Goal: Transaction & Acquisition: Purchase product/service

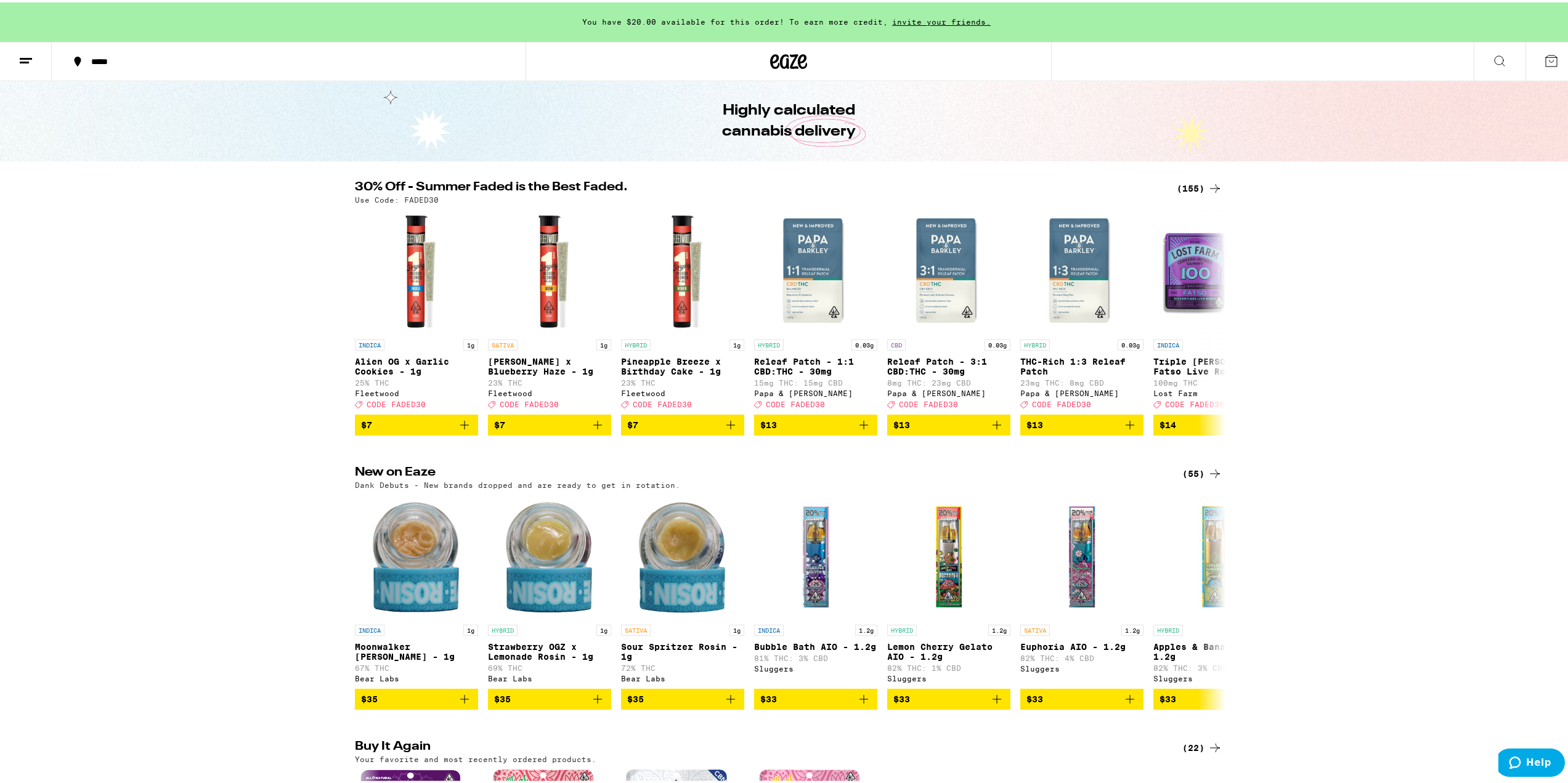
click at [1214, 186] on icon at bounding box center [1215, 185] width 10 height 8
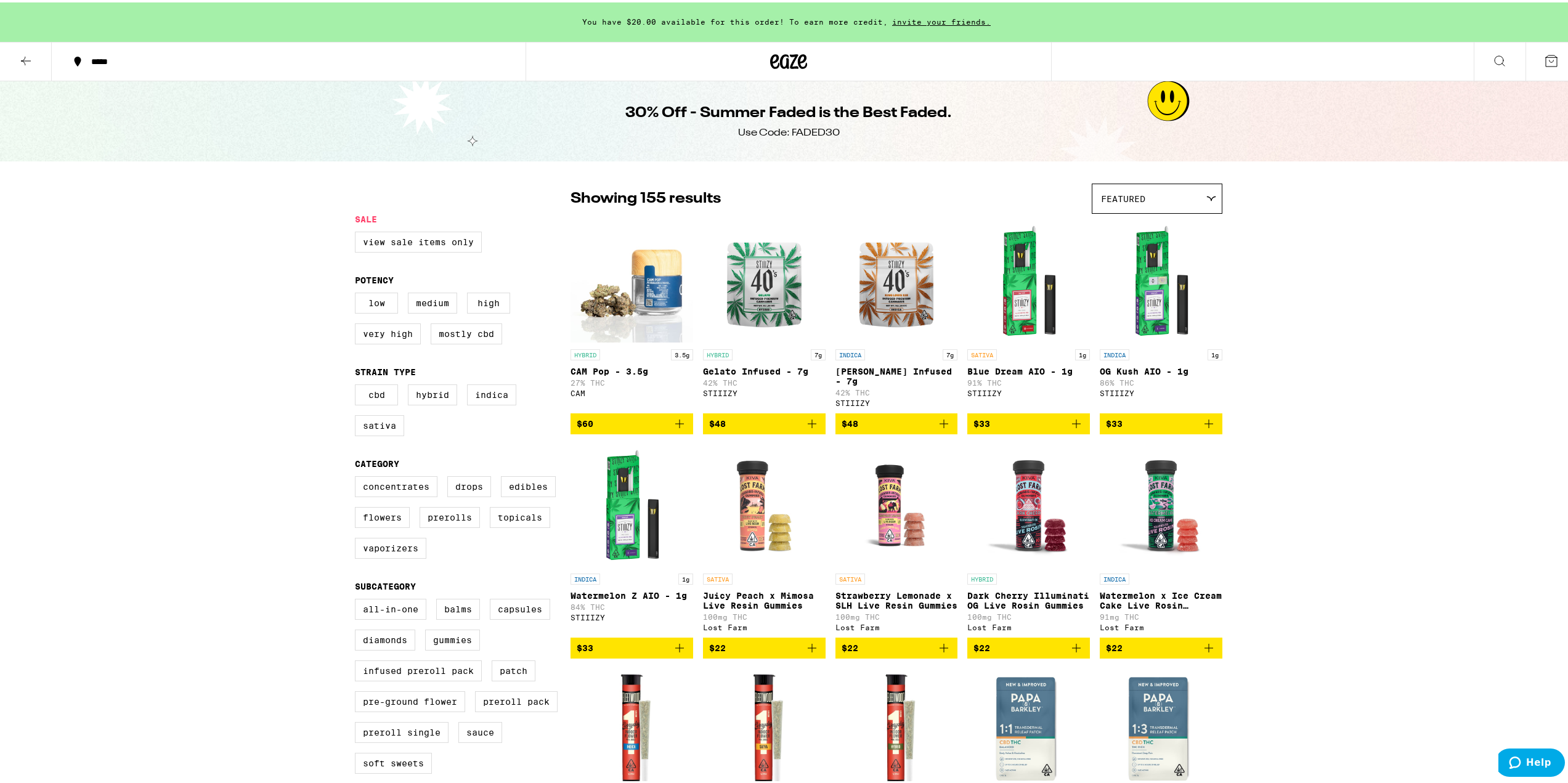
click at [17, 58] on button at bounding box center [26, 59] width 51 height 39
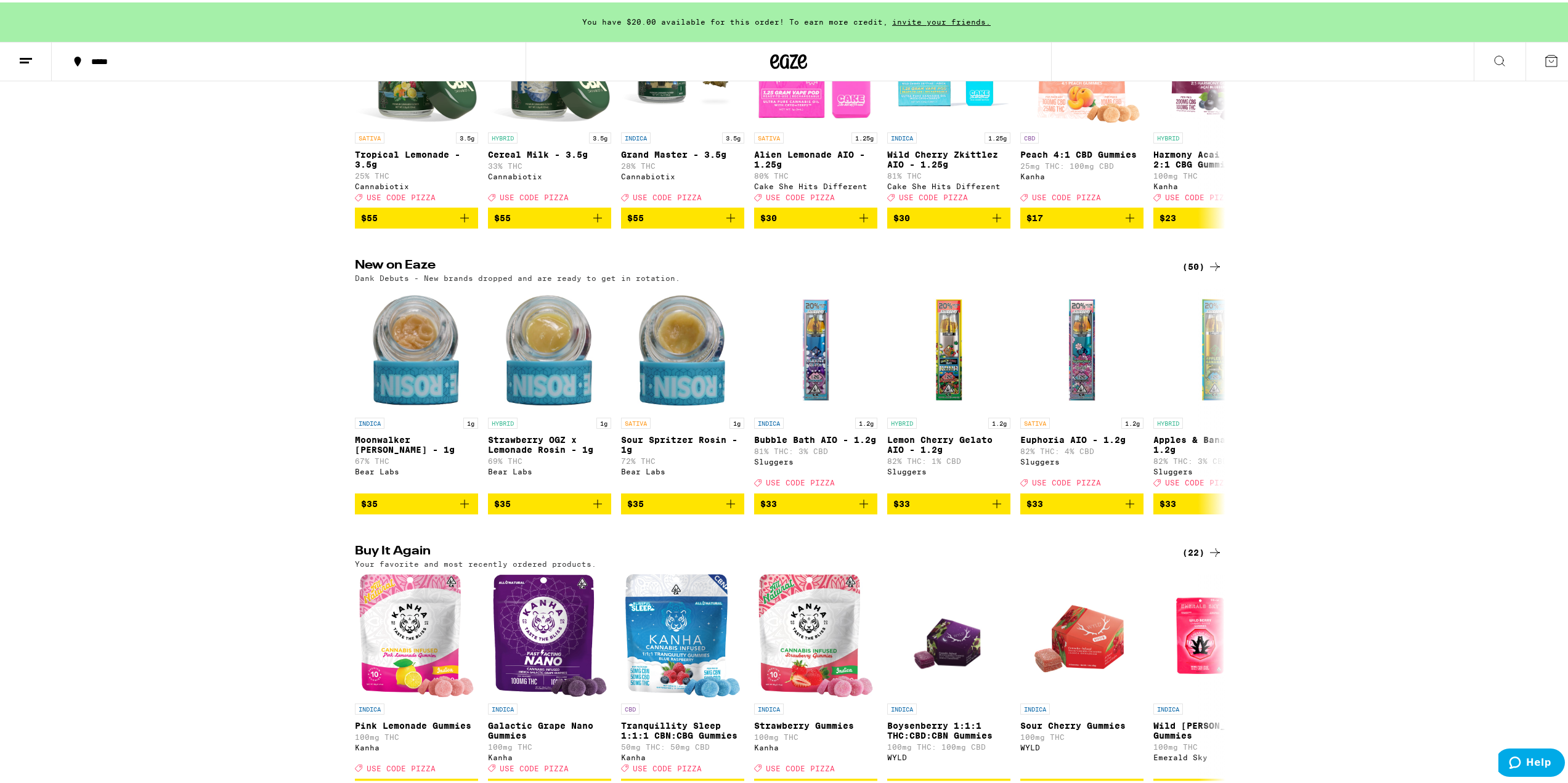
scroll to position [431, 0]
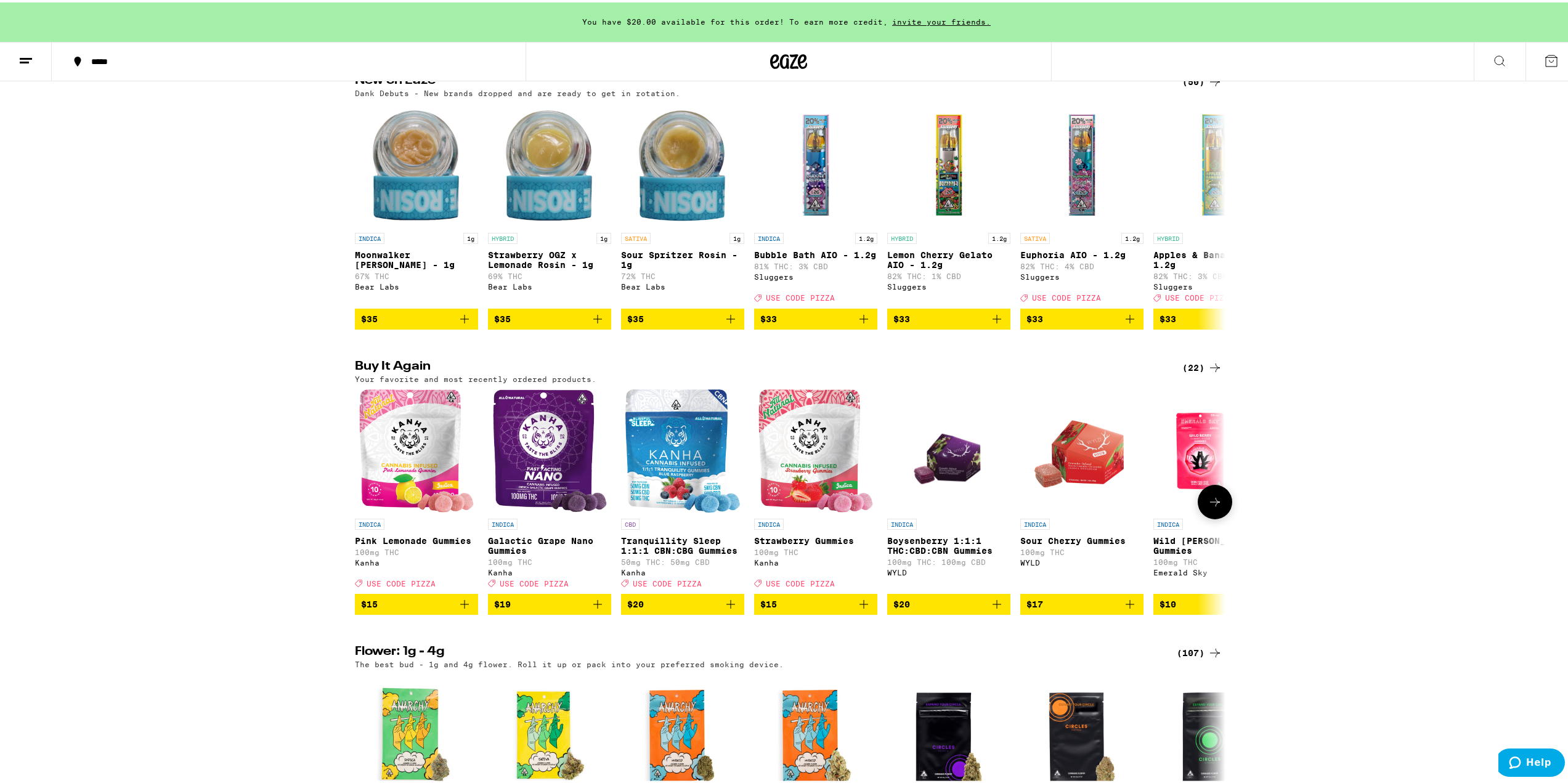
click at [1213, 507] on icon at bounding box center [1215, 499] width 15 height 15
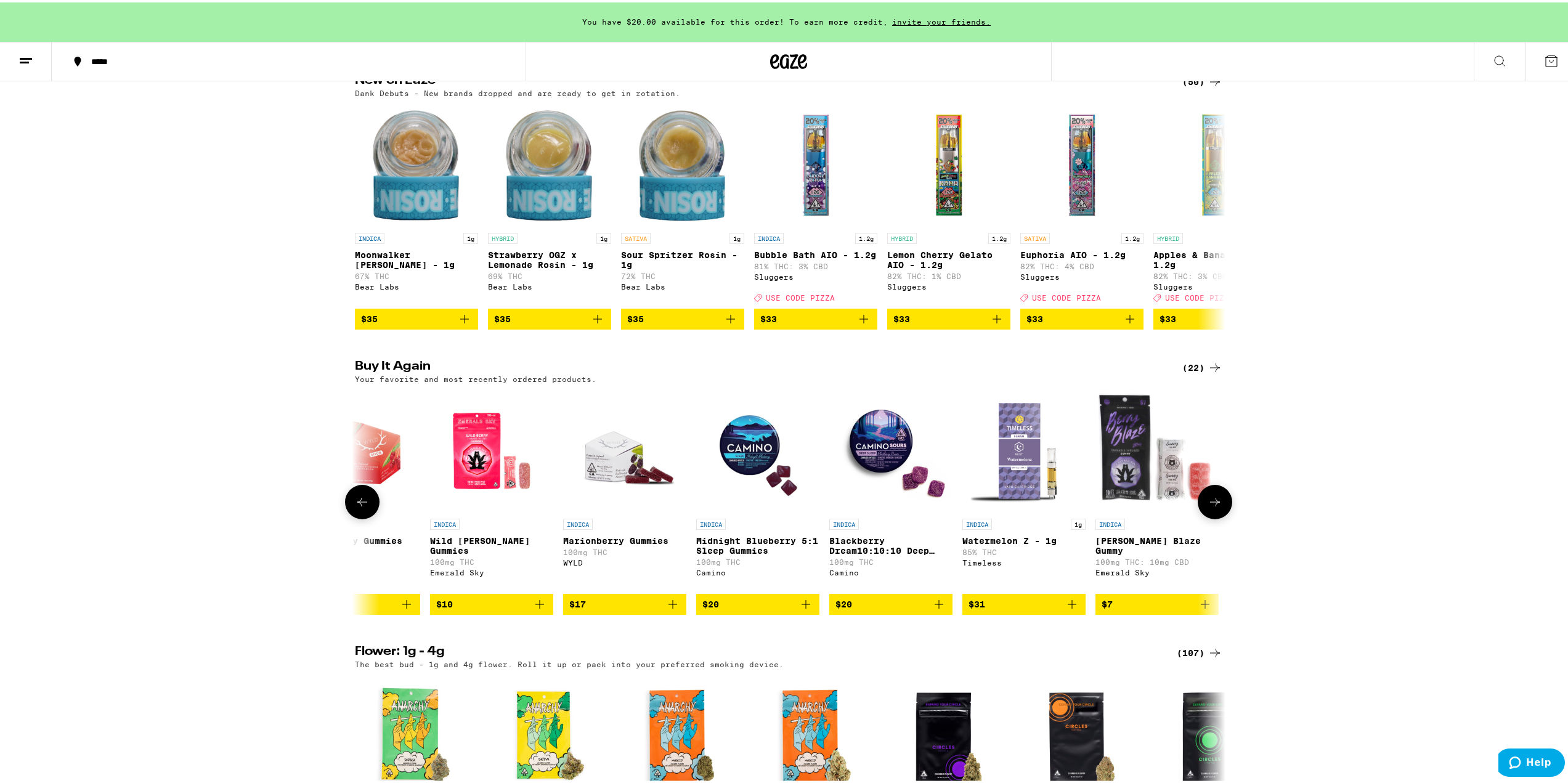
scroll to position [0, 733]
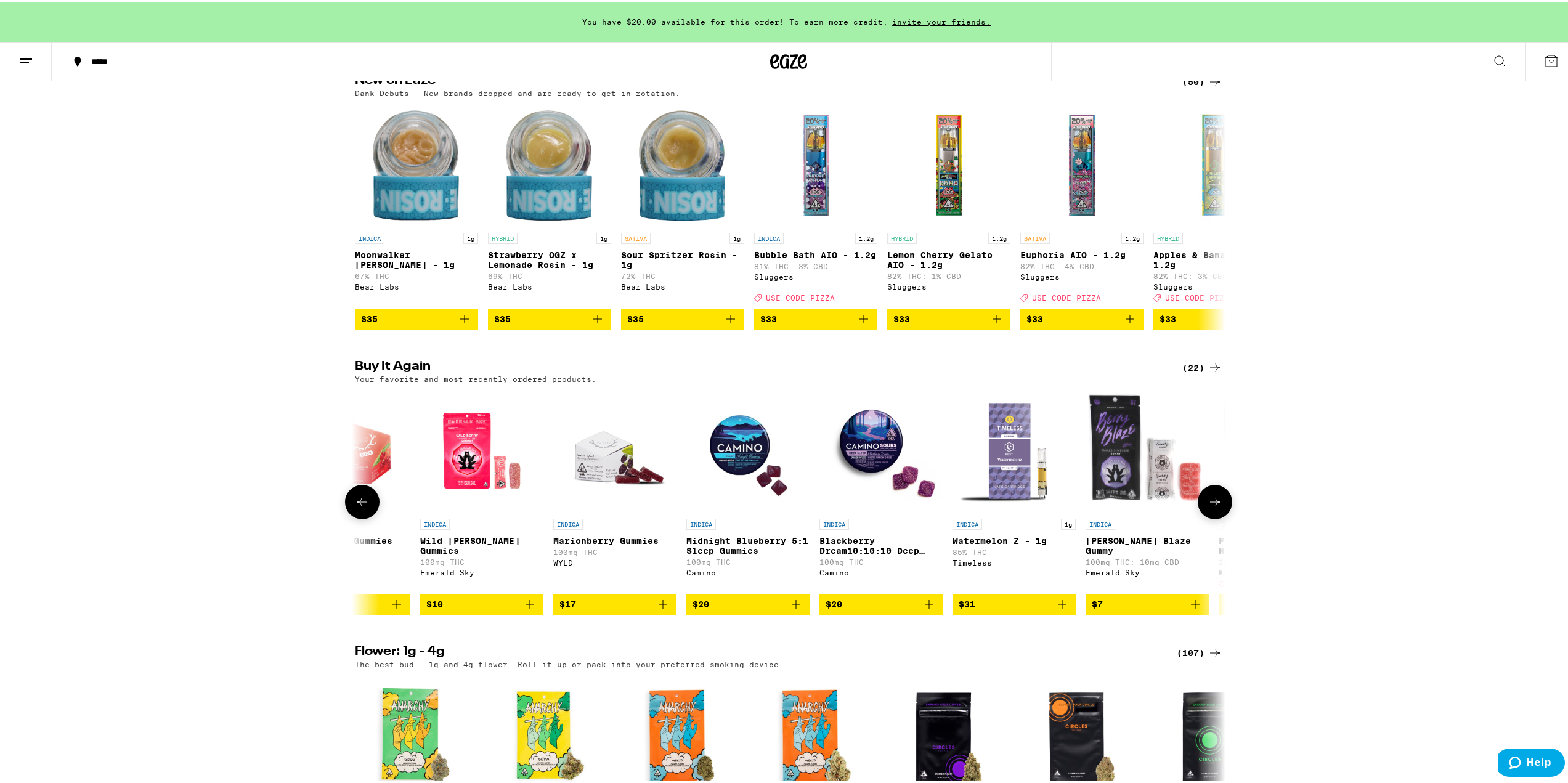
click at [1213, 507] on icon at bounding box center [1215, 499] width 15 height 15
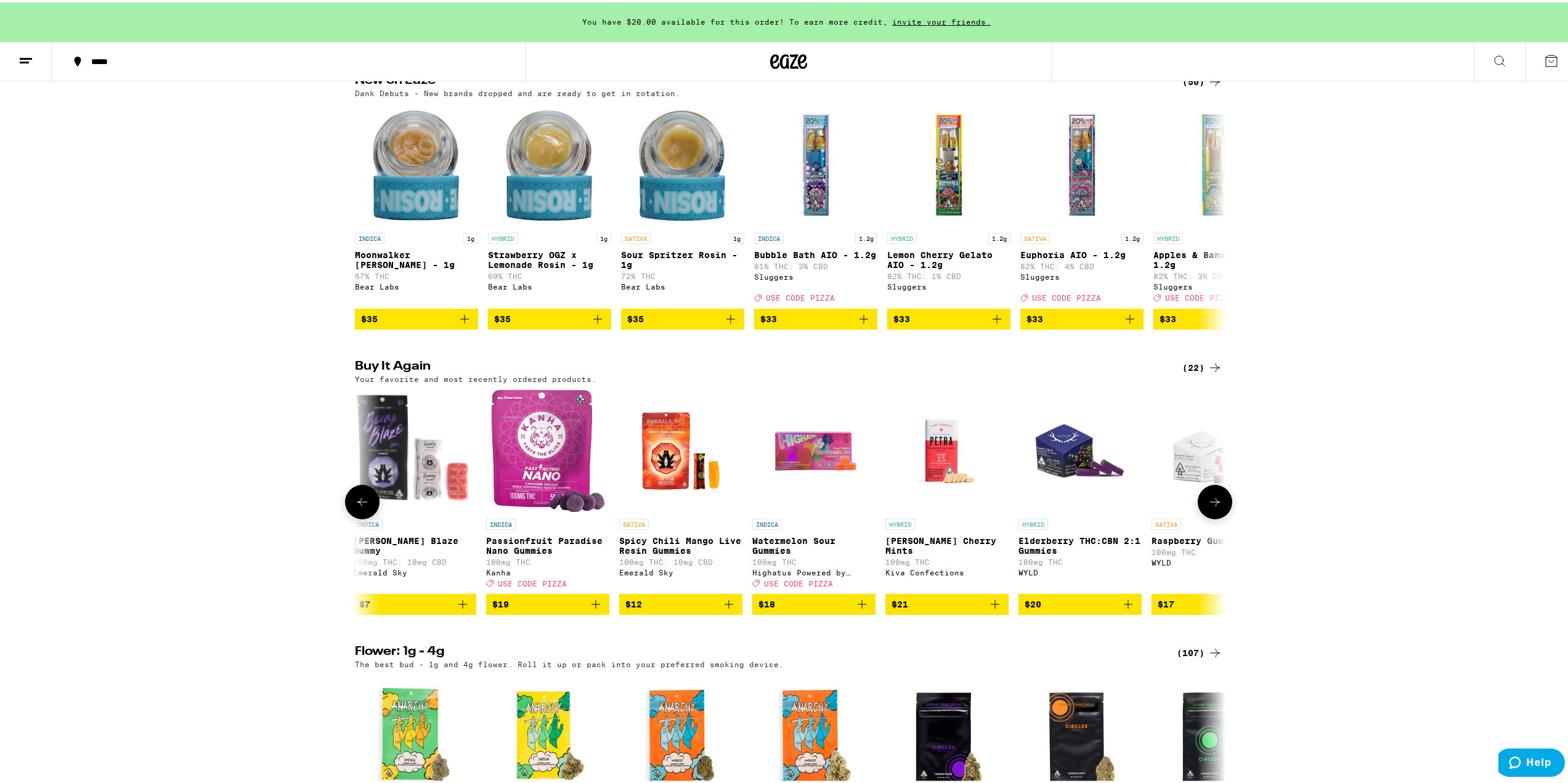
scroll to position [0, 1466]
click at [1213, 507] on icon at bounding box center [1215, 499] width 15 height 15
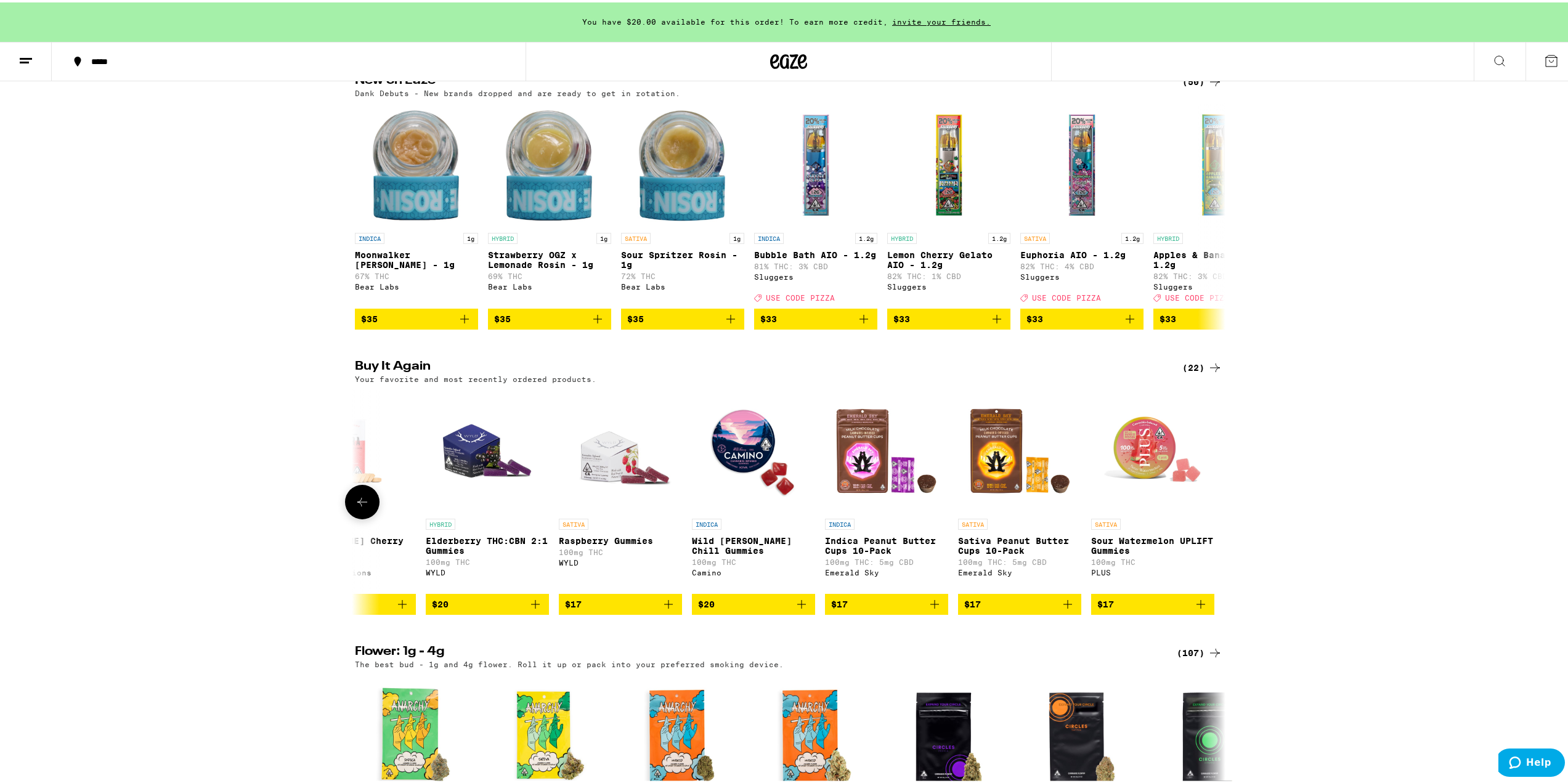
scroll to position [0, 2060]
click at [357, 507] on icon at bounding box center [362, 499] width 15 height 15
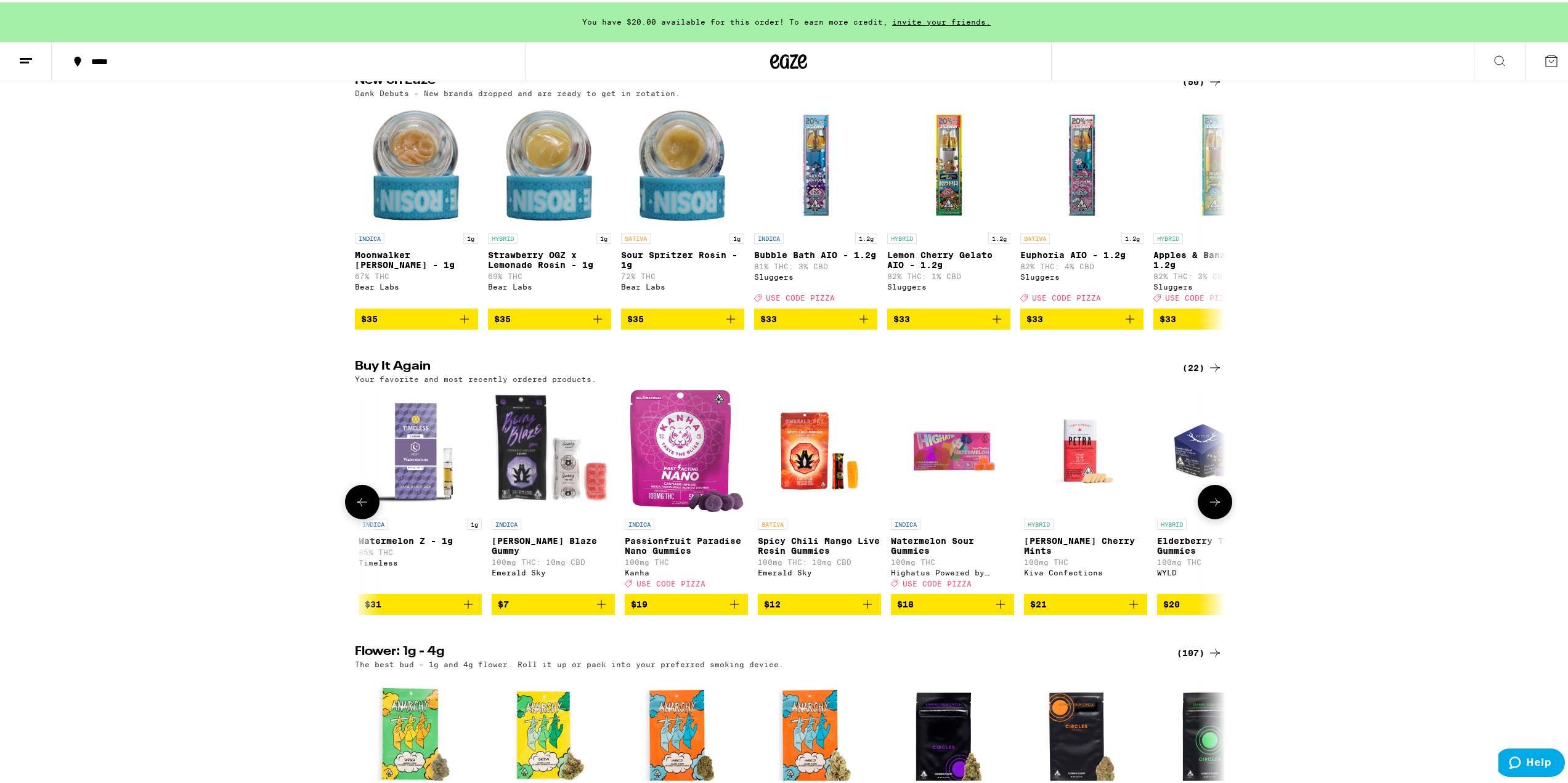
click at [357, 507] on icon at bounding box center [362, 499] width 15 height 15
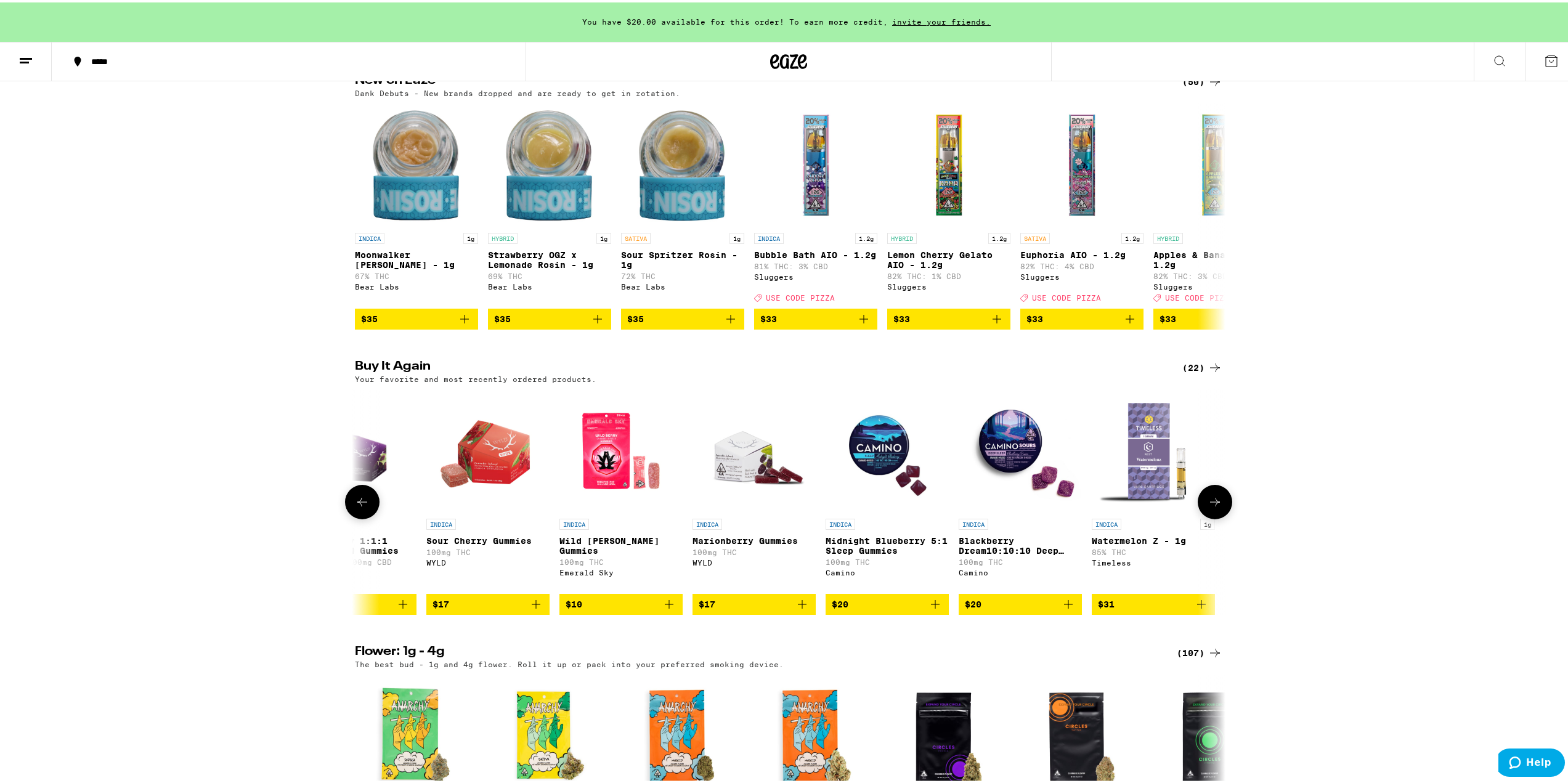
click at [357, 507] on icon at bounding box center [362, 499] width 15 height 15
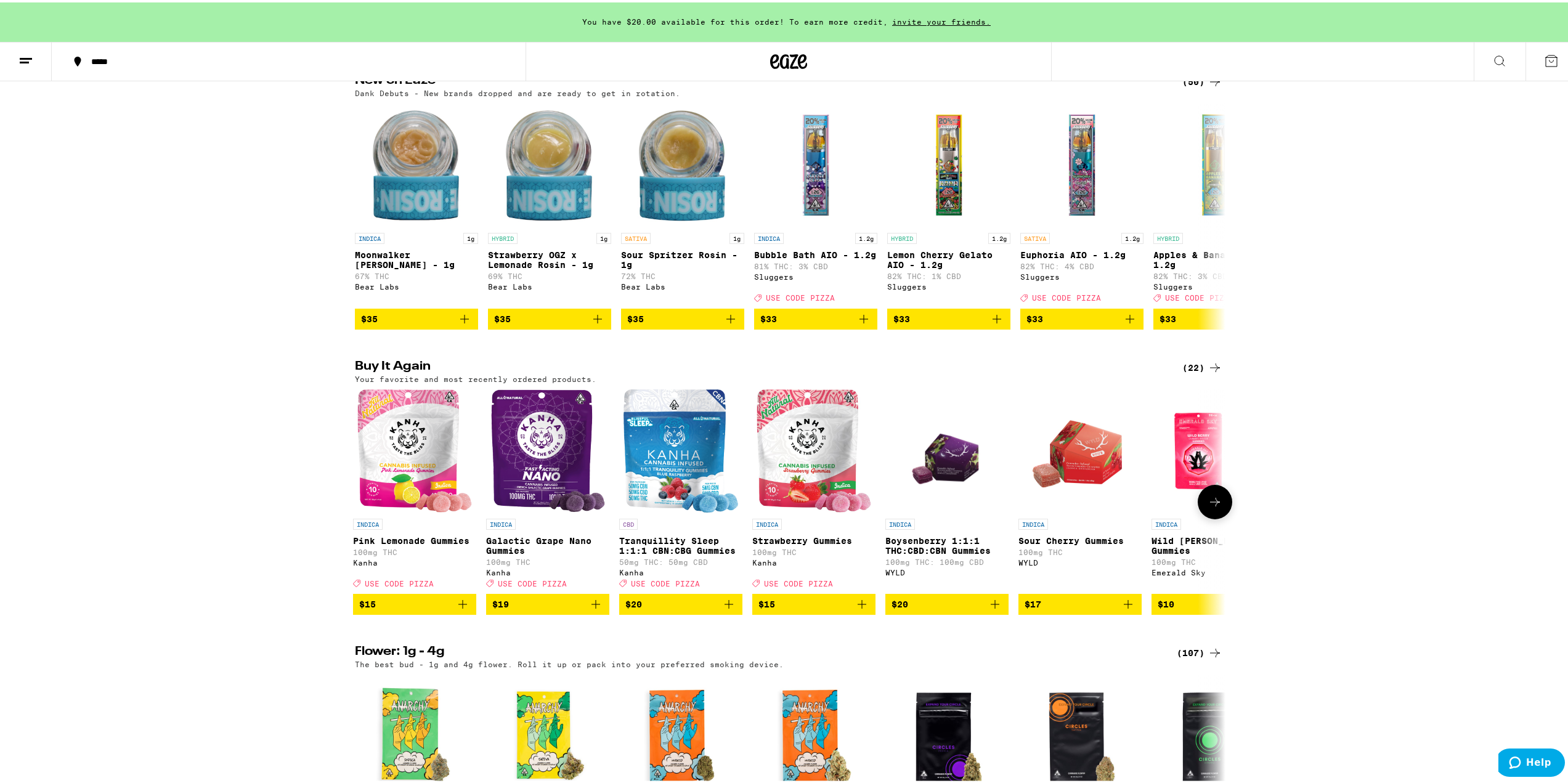
scroll to position [0, 0]
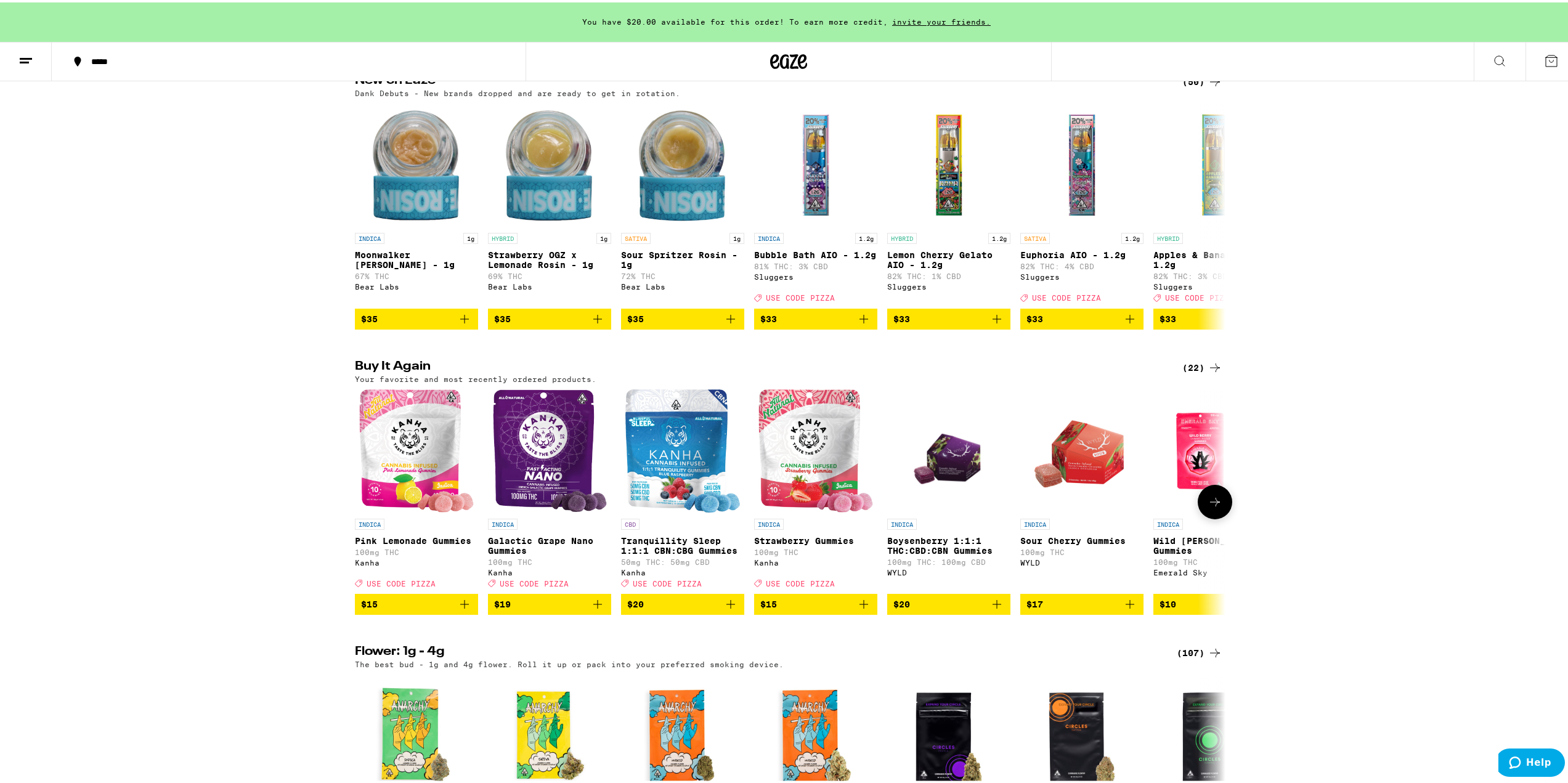
click at [415, 609] on span "$15" at bounding box center [416, 602] width 111 height 15
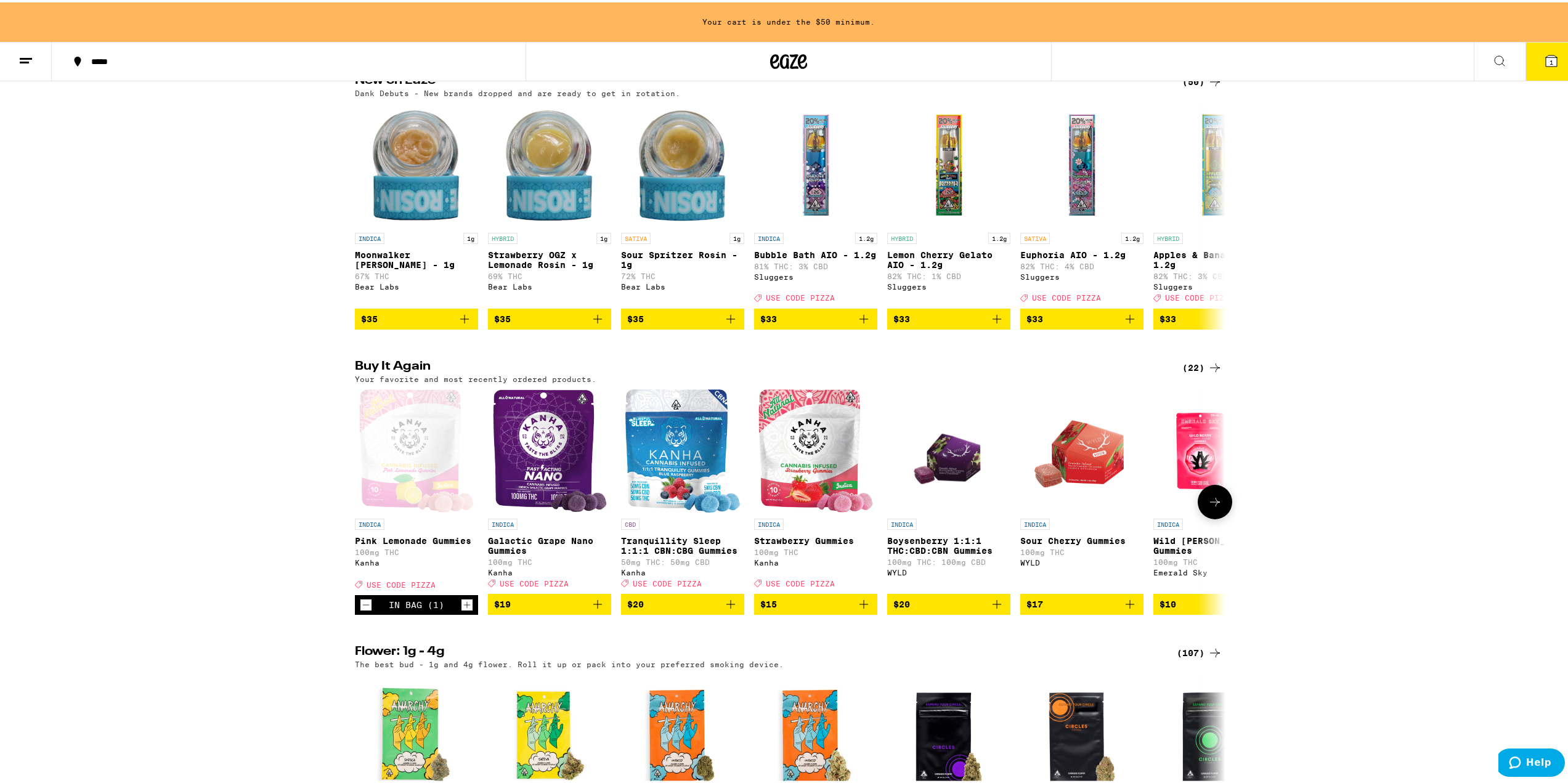
click at [528, 609] on span "$19" at bounding box center [550, 602] width 111 height 15
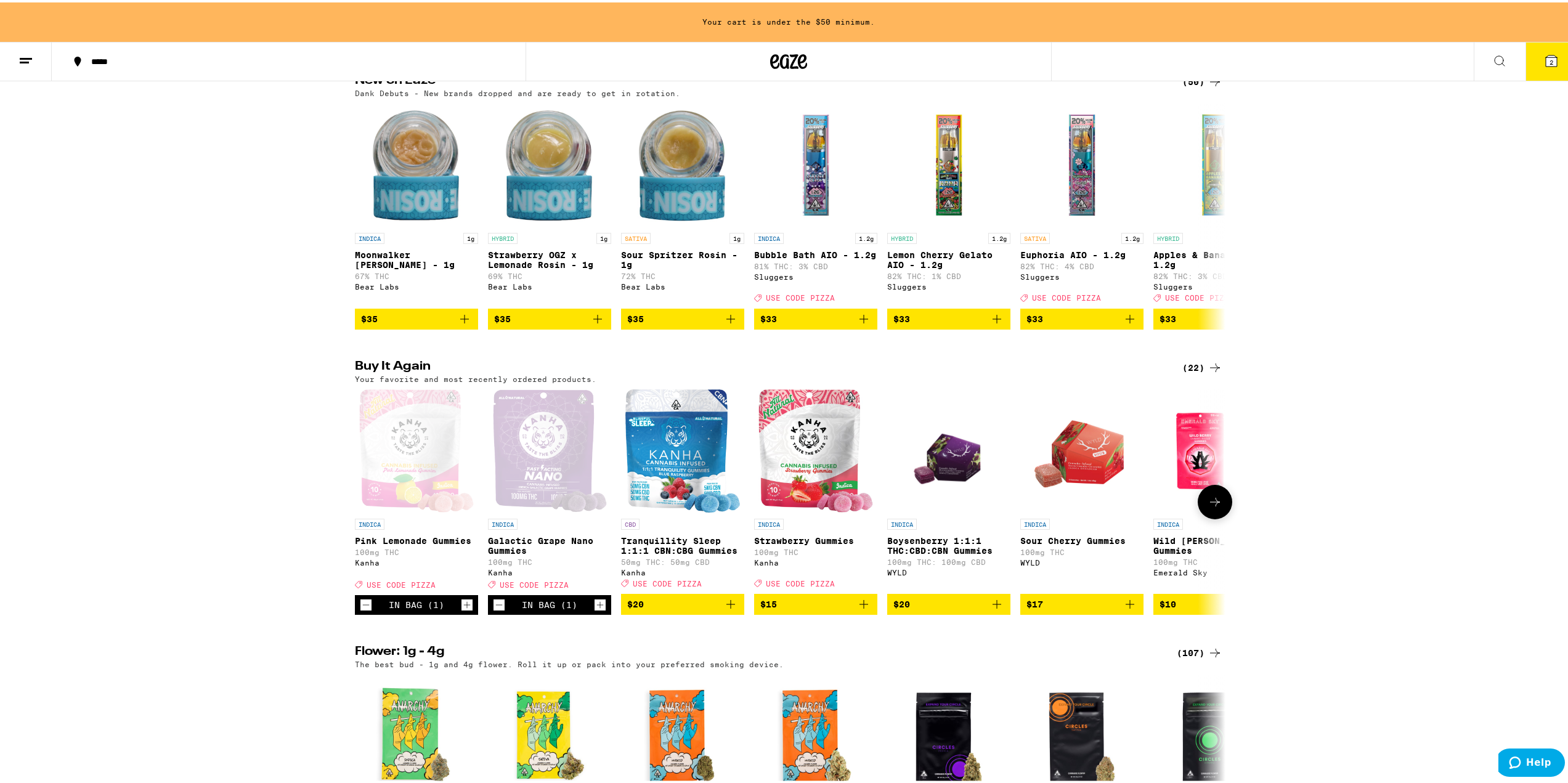
click at [693, 609] on span "$20" at bounding box center [682, 602] width 111 height 15
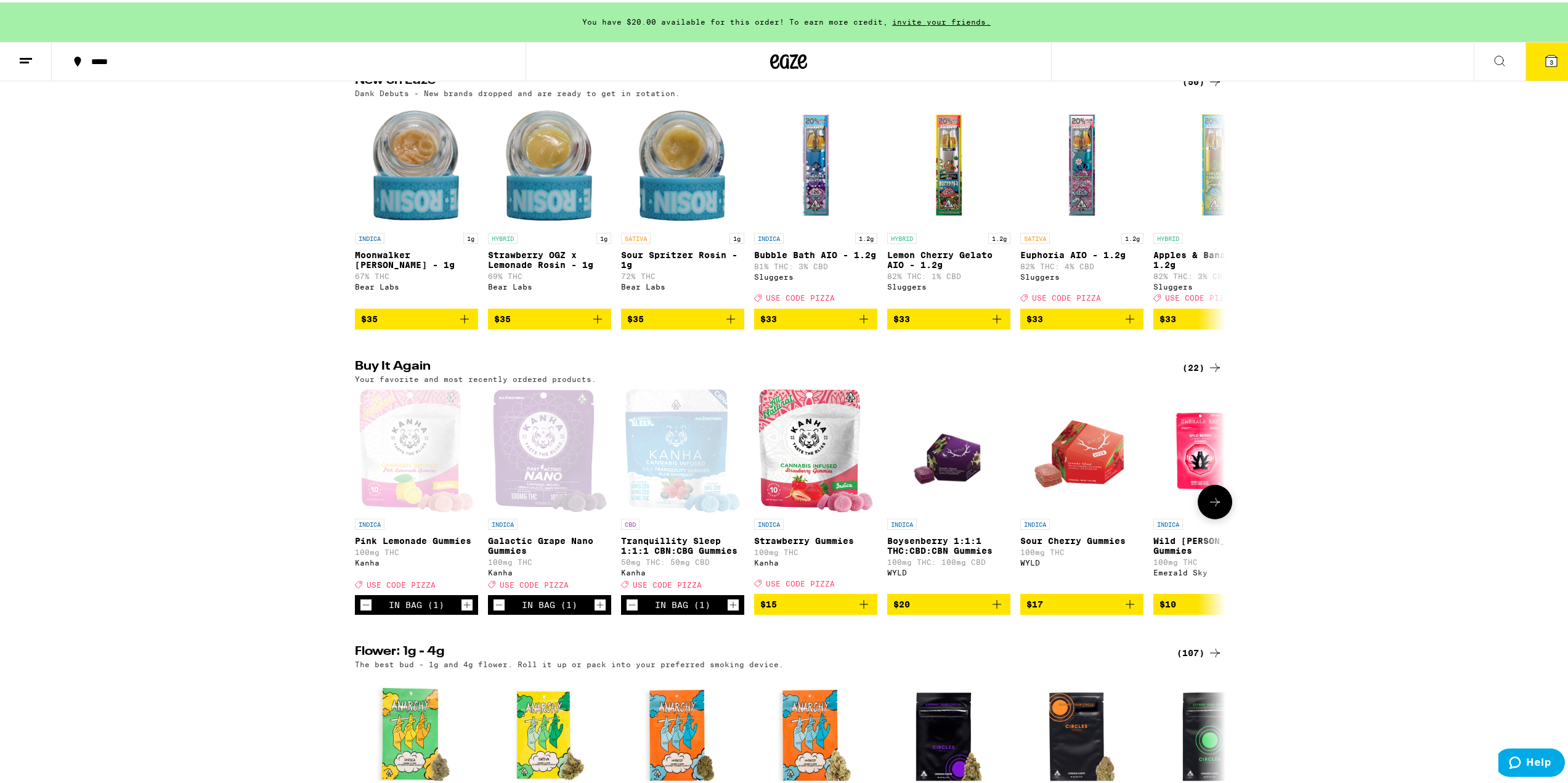
click at [808, 609] on span "$15" at bounding box center [816, 602] width 111 height 15
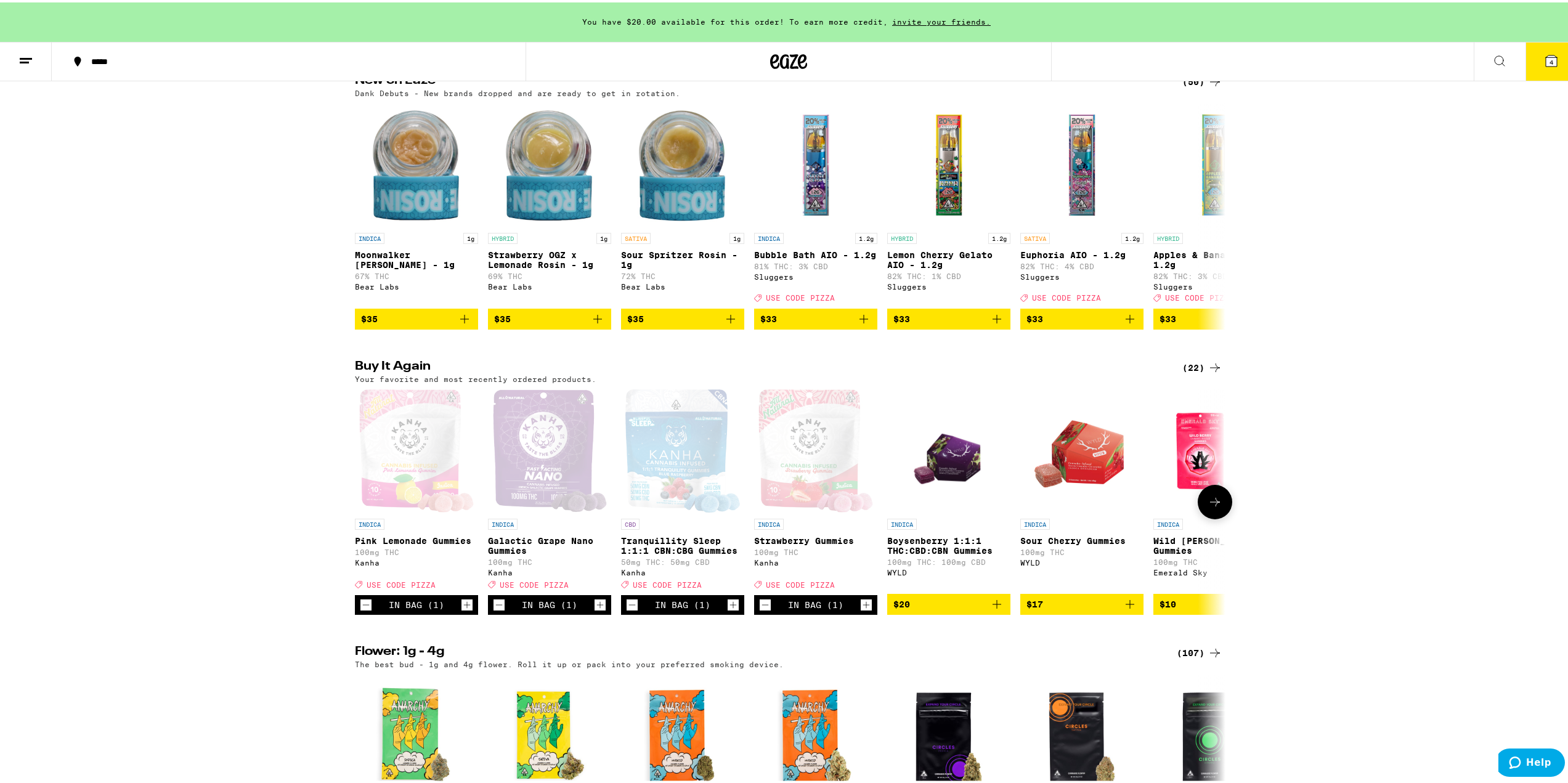
click at [1215, 507] on icon at bounding box center [1215, 499] width 15 height 15
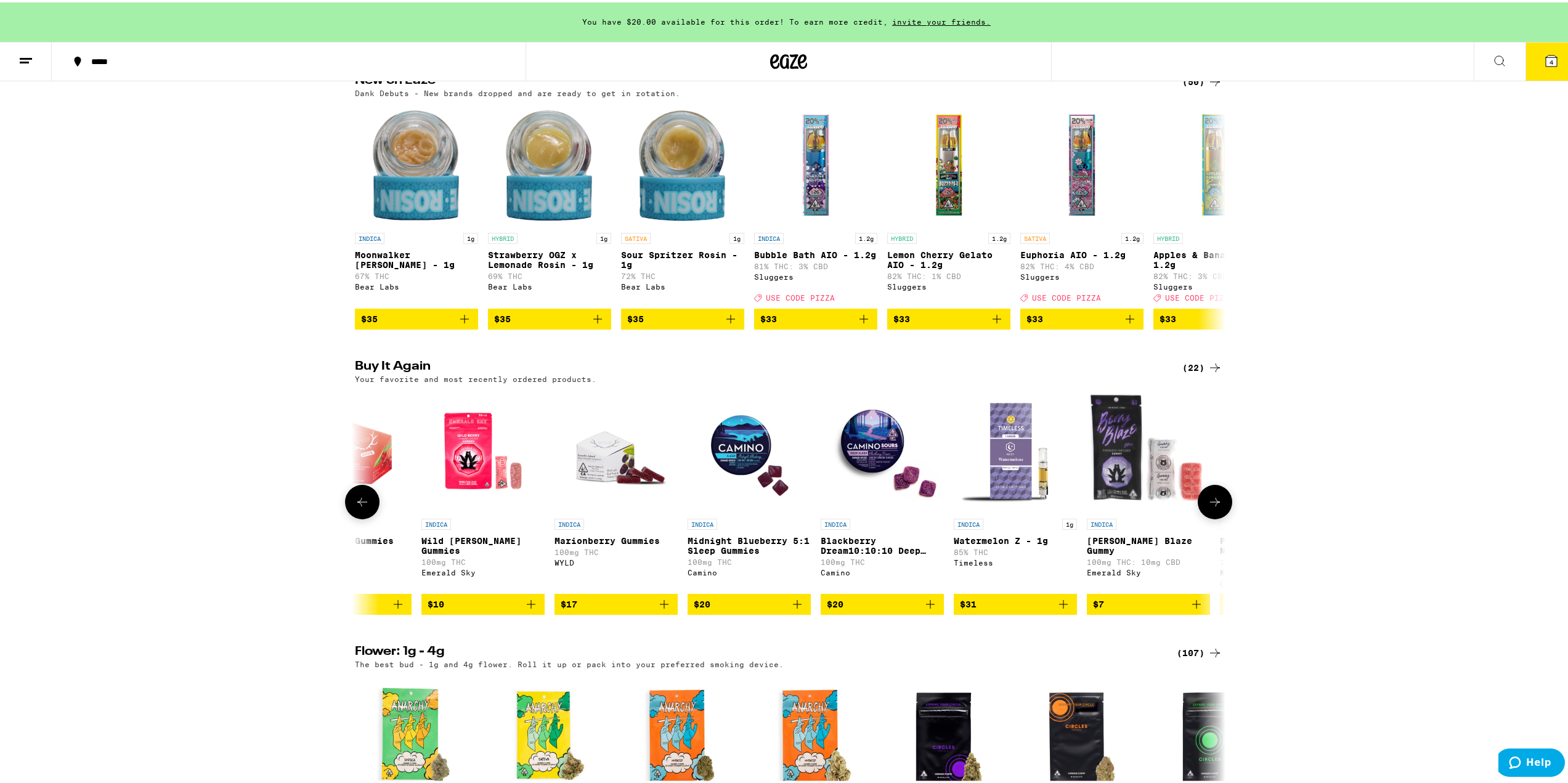
scroll to position [0, 733]
click at [1215, 507] on icon at bounding box center [1215, 499] width 15 height 15
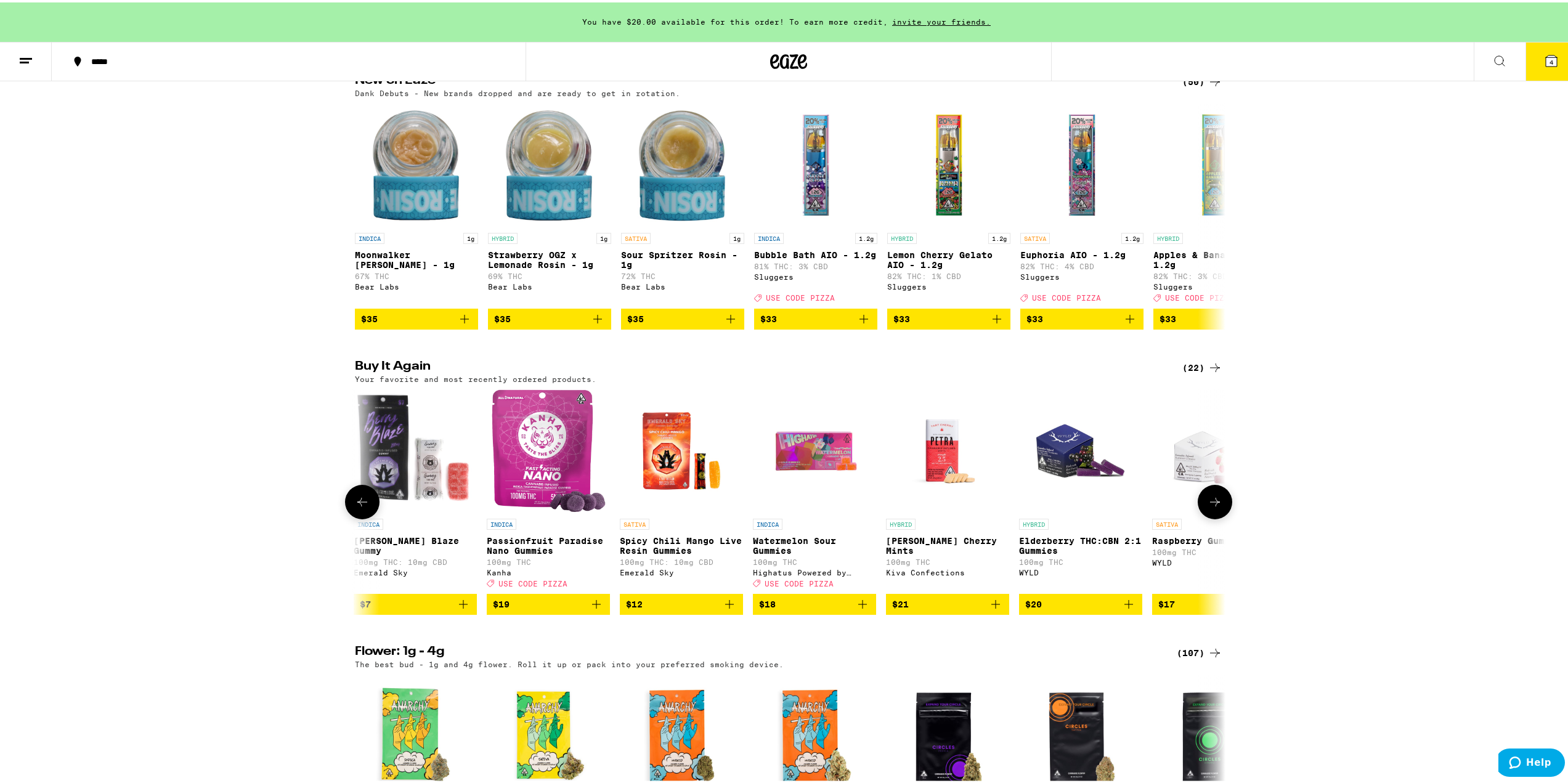
scroll to position [0, 1466]
click at [548, 609] on span "$19" at bounding box center [547, 602] width 111 height 15
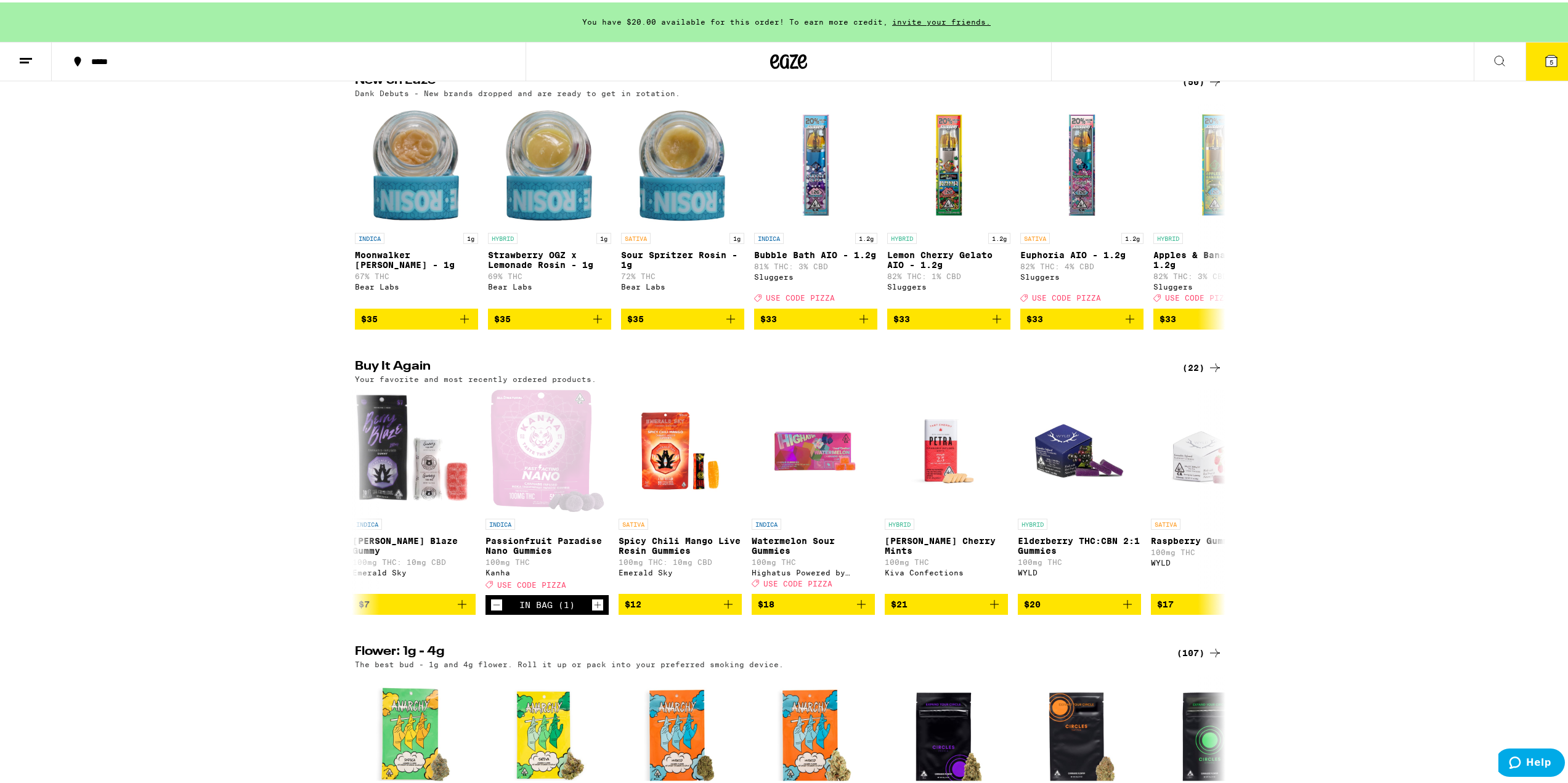
click at [1549, 59] on span "5" at bounding box center [1551, 59] width 4 height 7
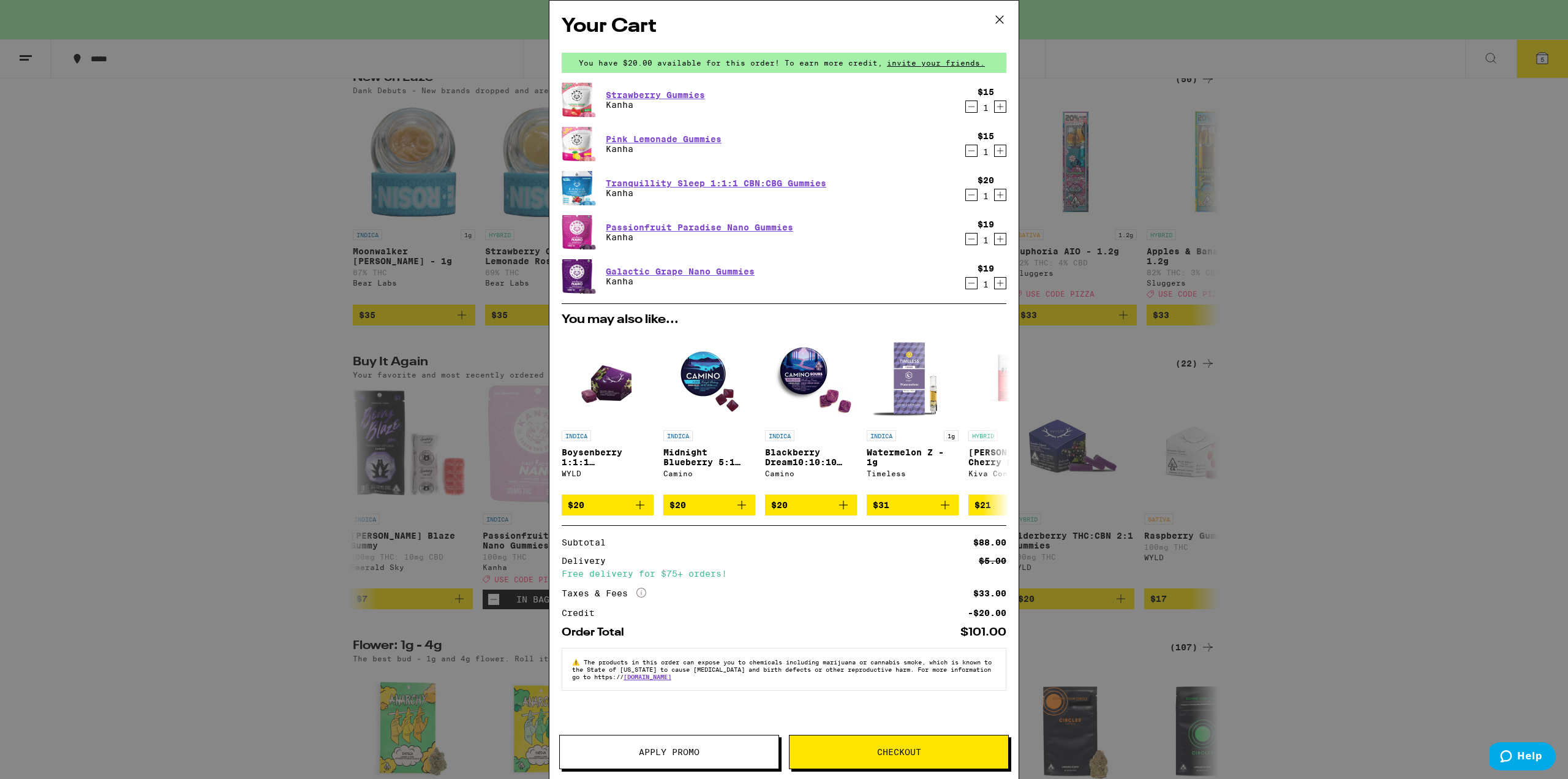
click at [668, 753] on span "Apply Promo" at bounding box center [669, 751] width 61 height 8
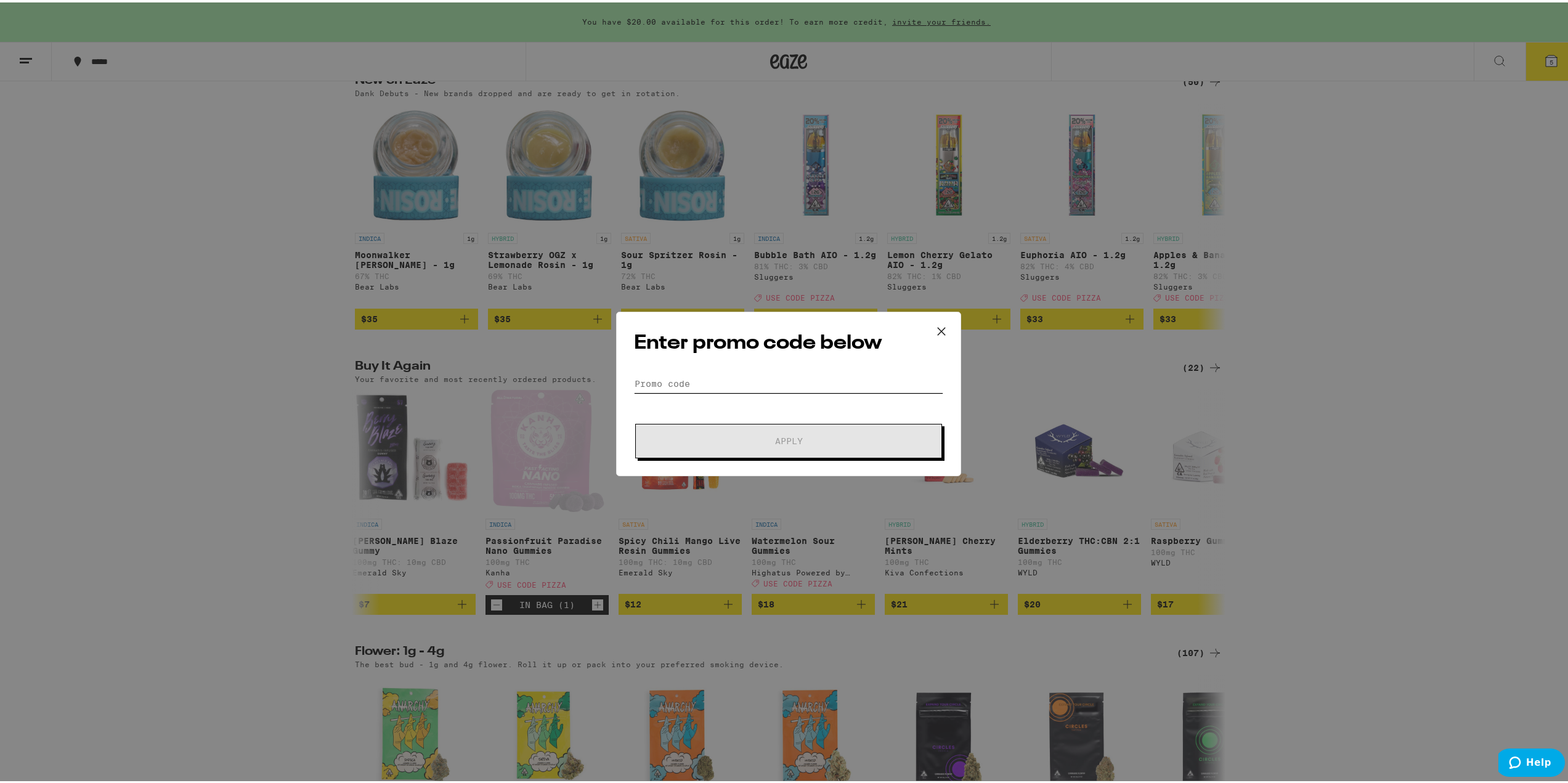
click at [695, 378] on input "Promo Code" at bounding box center [789, 381] width 310 height 19
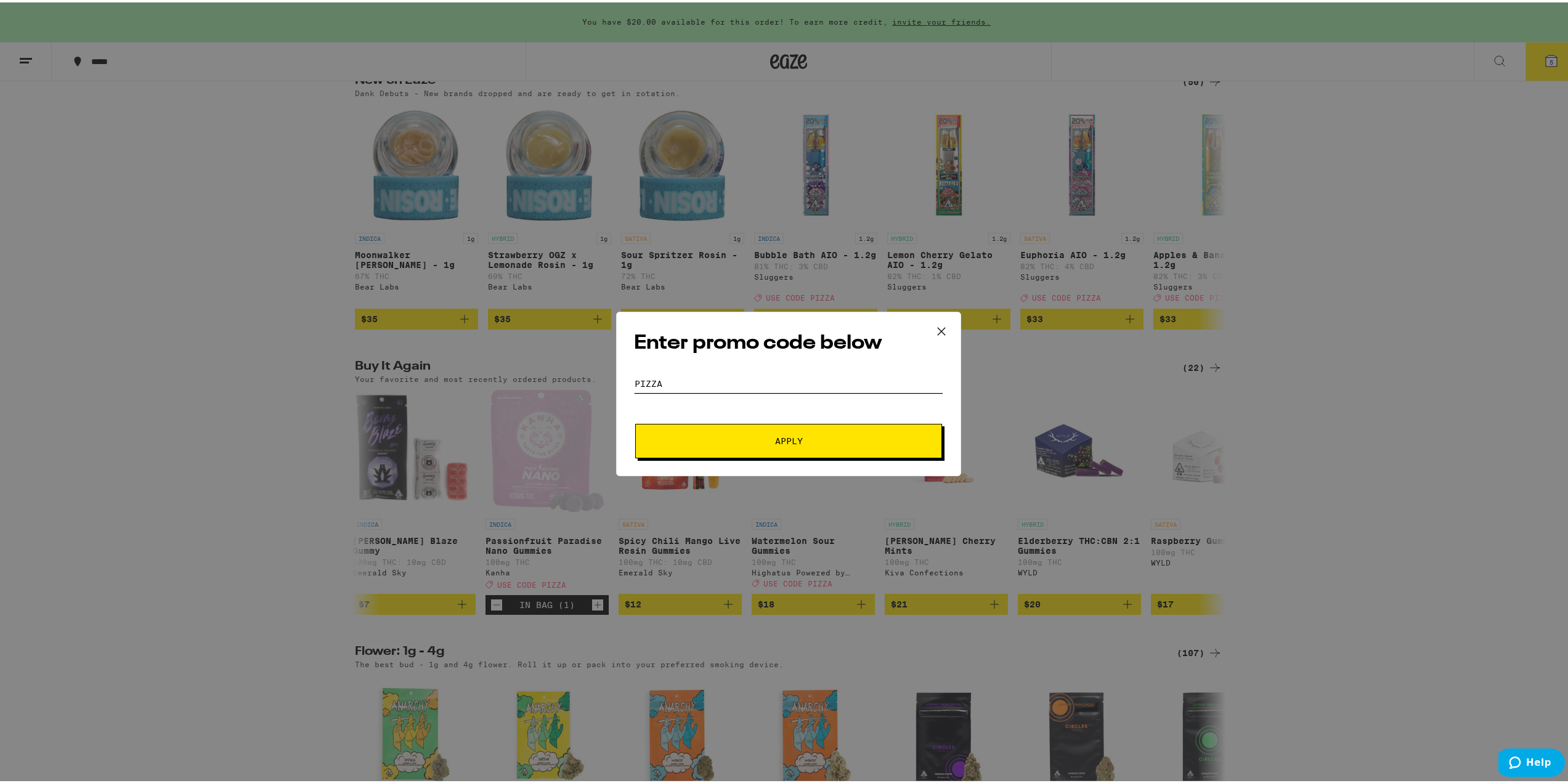
type input "pizza"
click at [669, 434] on button "Apply" at bounding box center [789, 439] width 307 height 35
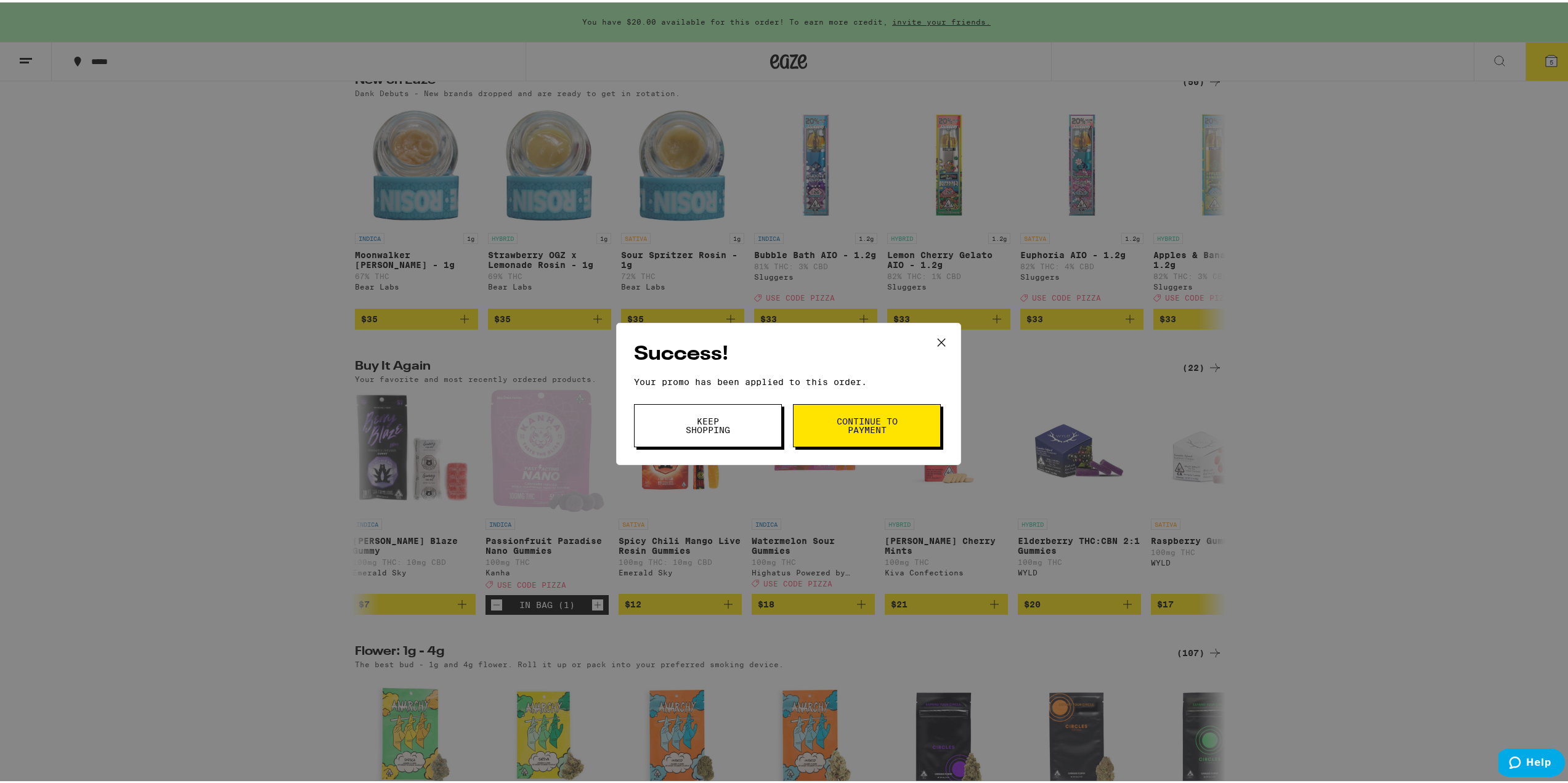
click at [872, 419] on span "Continue to payment" at bounding box center [867, 423] width 63 height 17
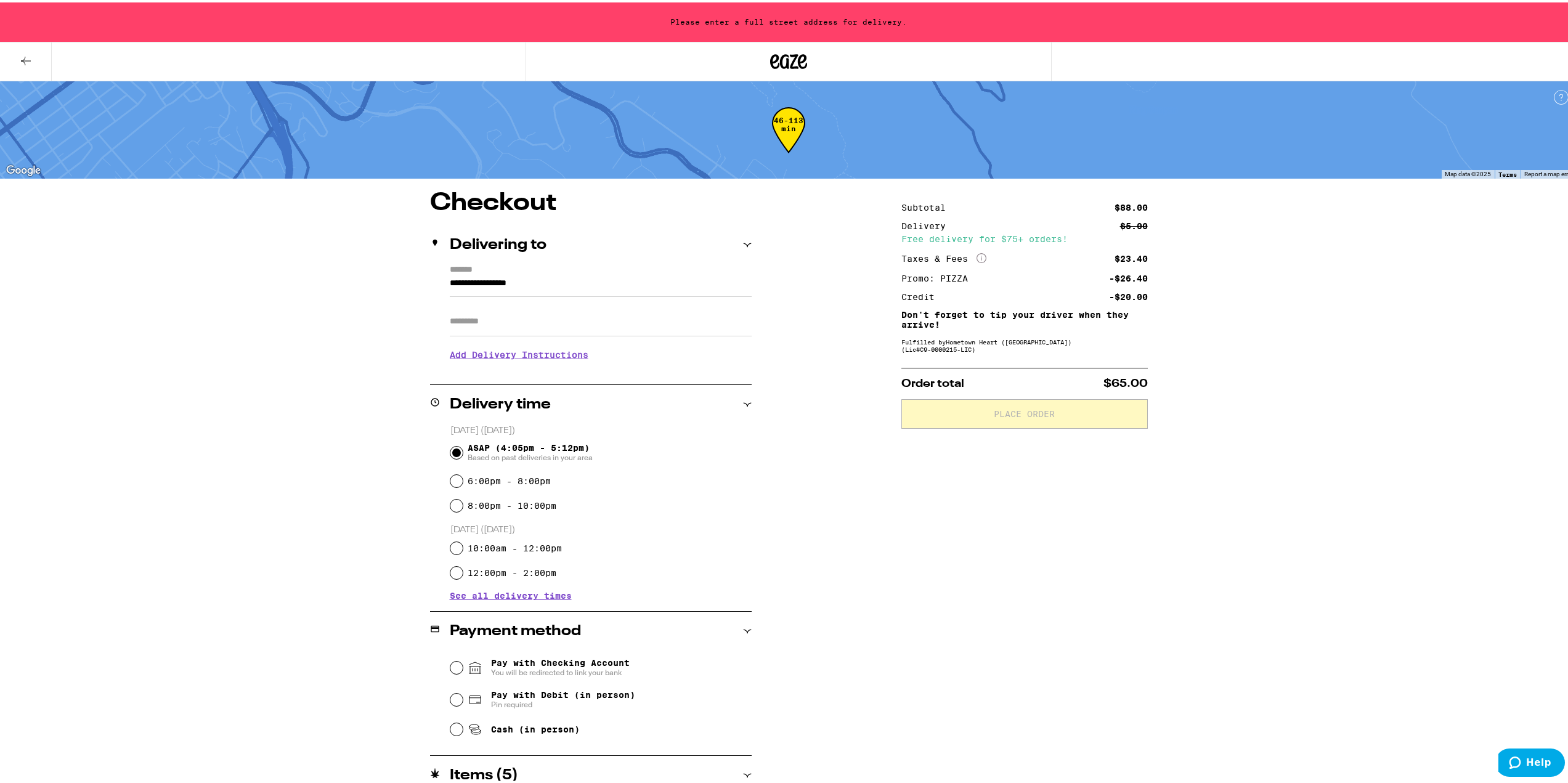
click at [677, 270] on label "*******" at bounding box center [601, 268] width 302 height 11
click at [677, 273] on input "**********" at bounding box center [601, 284] width 302 height 21
click at [861, 561] on div "**********" at bounding box center [789, 602] width 887 height 827
click at [498, 283] on input "**********" at bounding box center [601, 284] width 302 height 21
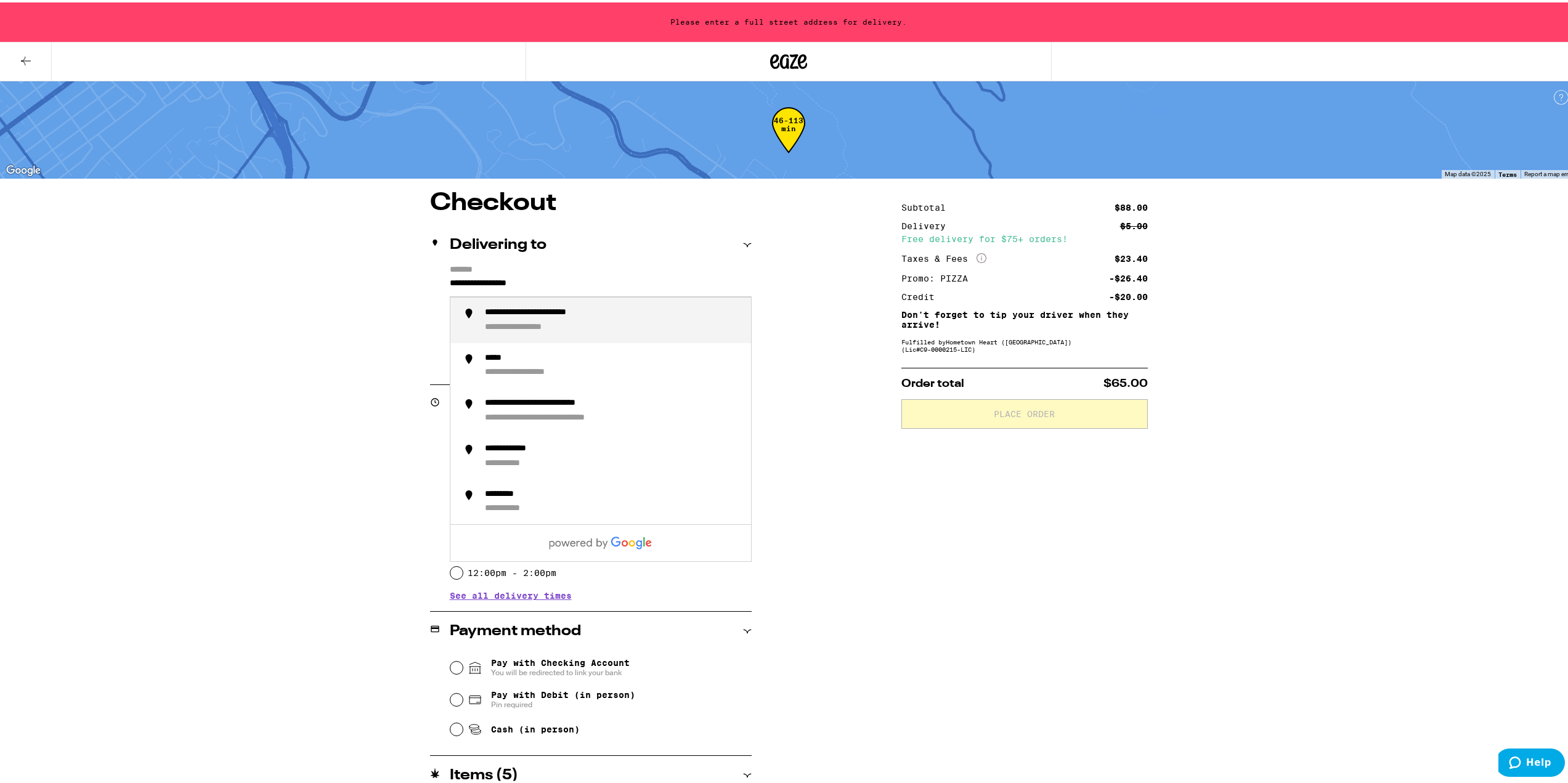
click at [498, 283] on input "**********" at bounding box center [601, 284] width 302 height 21
click at [1087, 502] on div "Subtotal $88.00 Delivery $5.00 Free delivery for $75+ orders! Taxes & Fees More…" at bounding box center [1024, 602] width 247 height 827
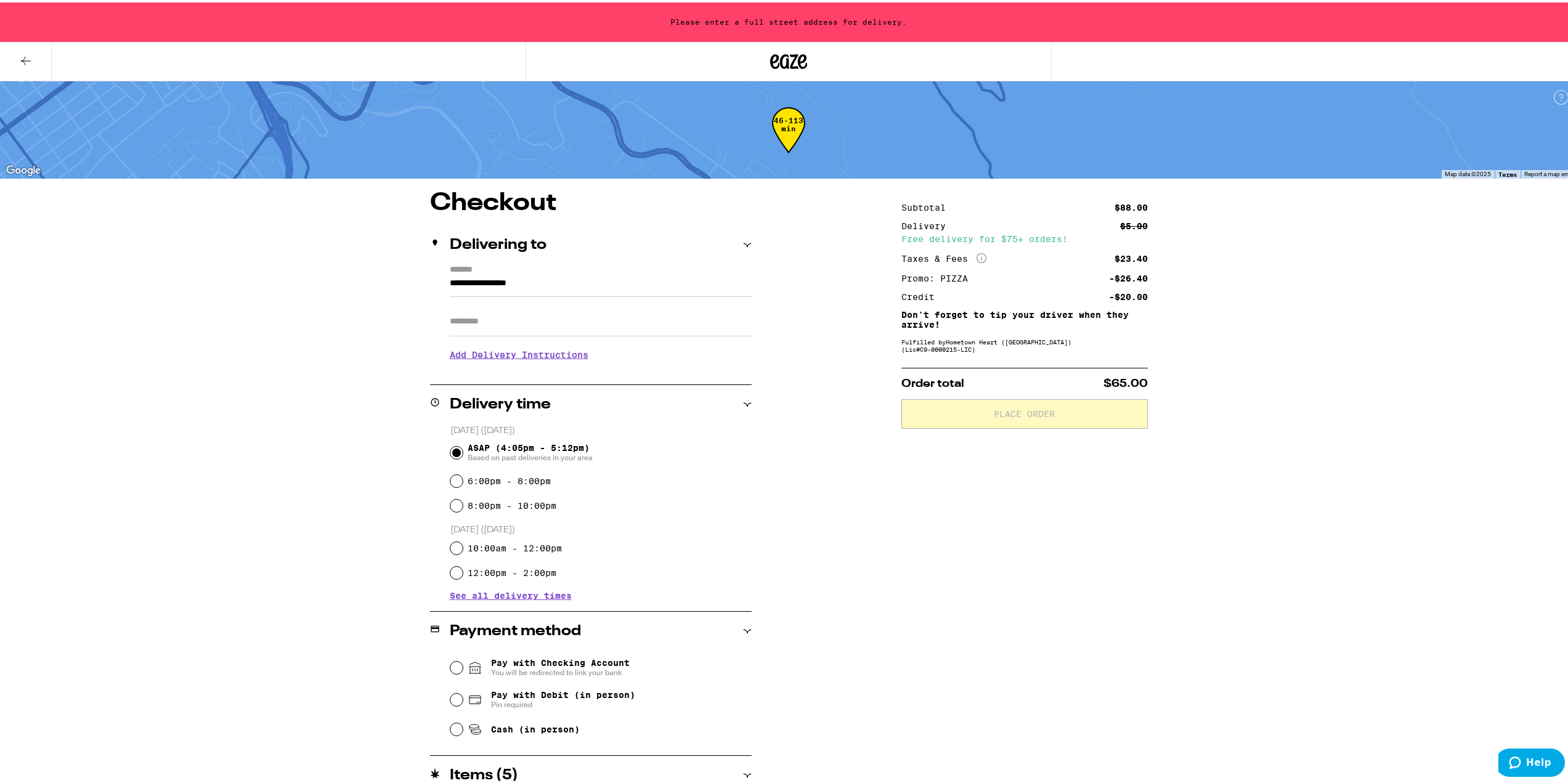
click at [29, 60] on icon at bounding box center [26, 58] width 15 height 15
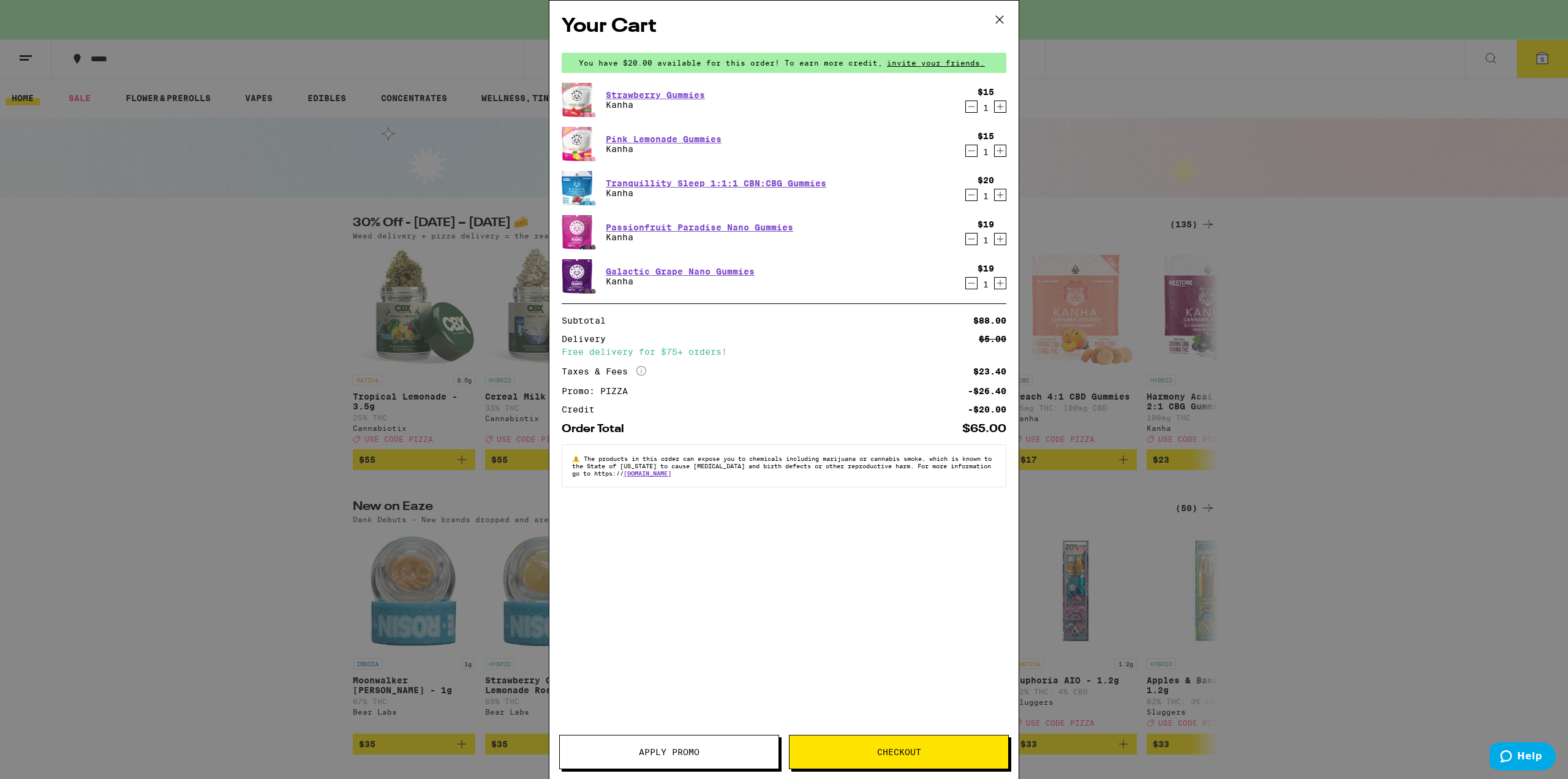
click at [1000, 17] on icon at bounding box center [1000, 19] width 19 height 19
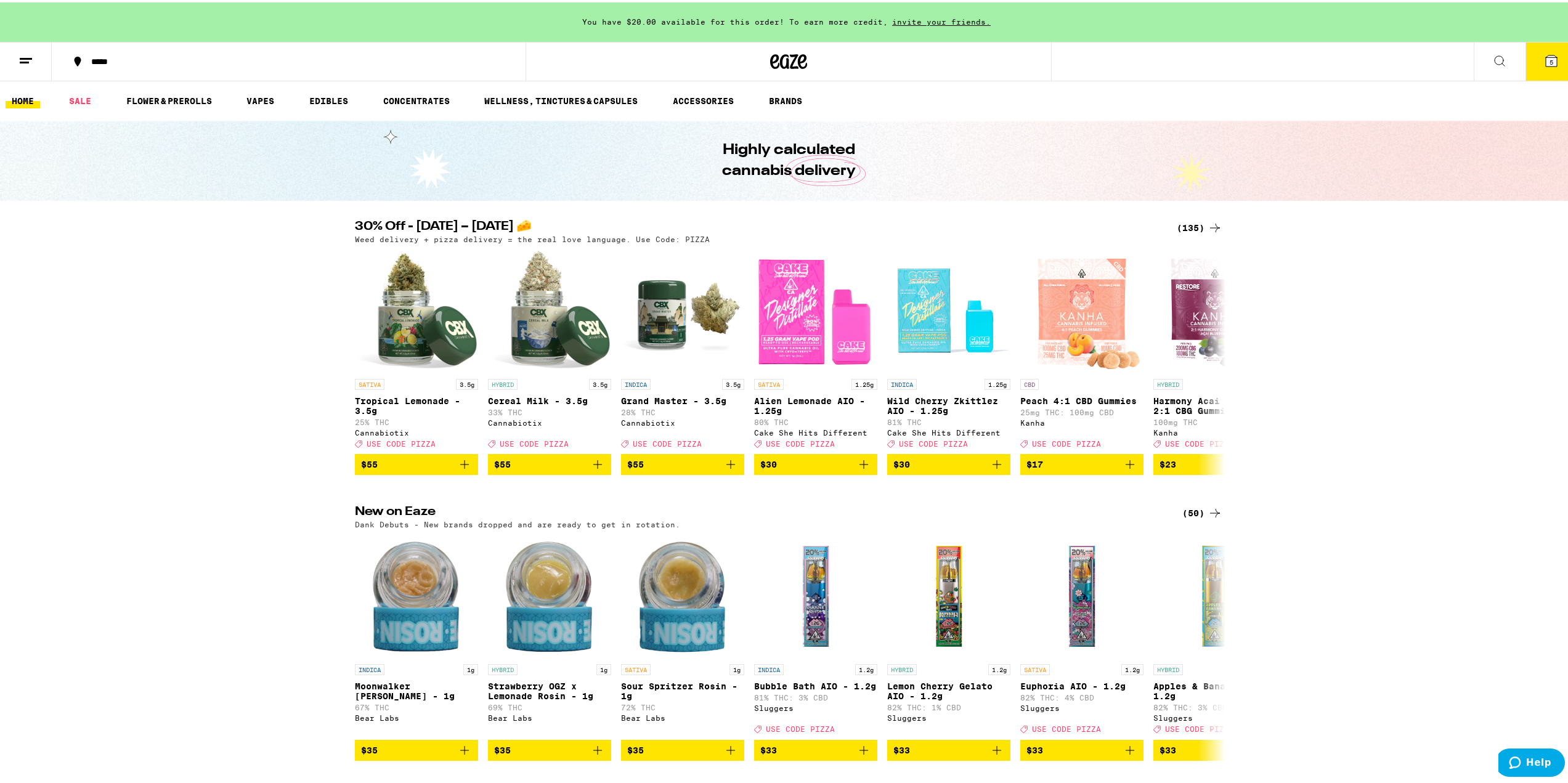
click at [30, 58] on icon at bounding box center [26, 58] width 15 height 15
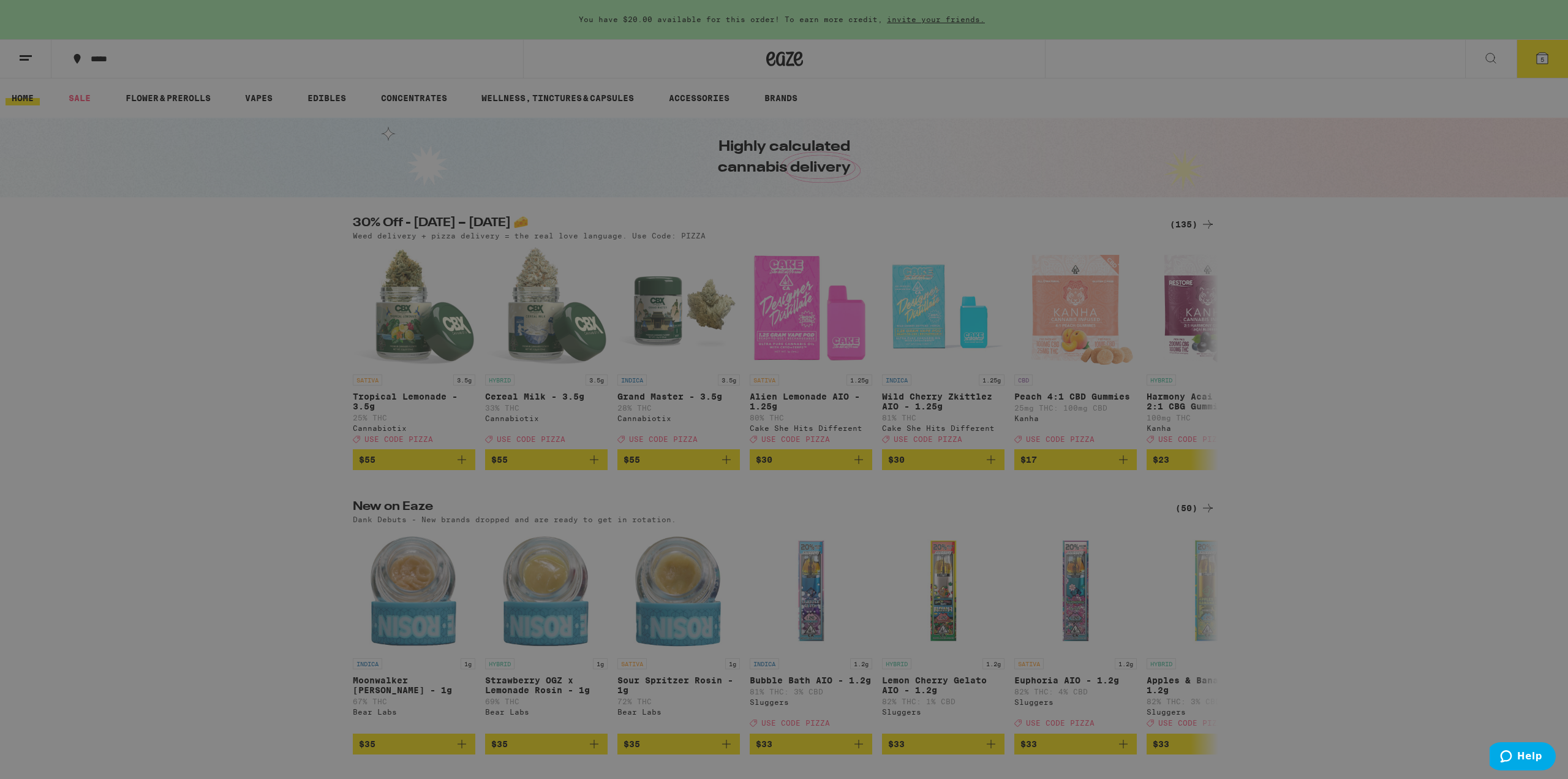
click at [1220, 122] on div "Menu Shop Buy It Again Sale Flower & Prerolls Vapes Edibles Concentrates Wellne…" at bounding box center [784, 389] width 1568 height 779
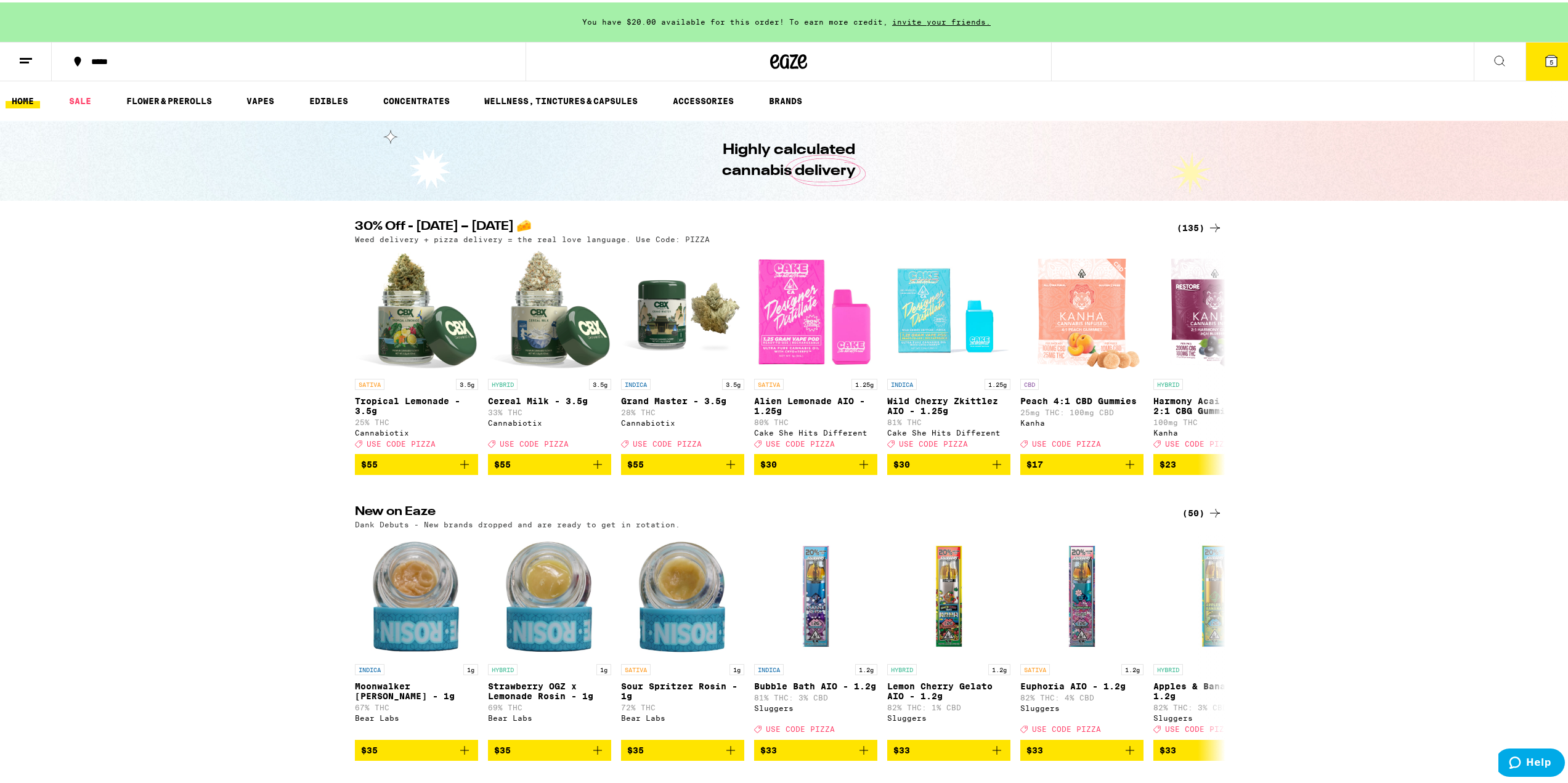
click at [1550, 57] on button "5" at bounding box center [1551, 59] width 51 height 38
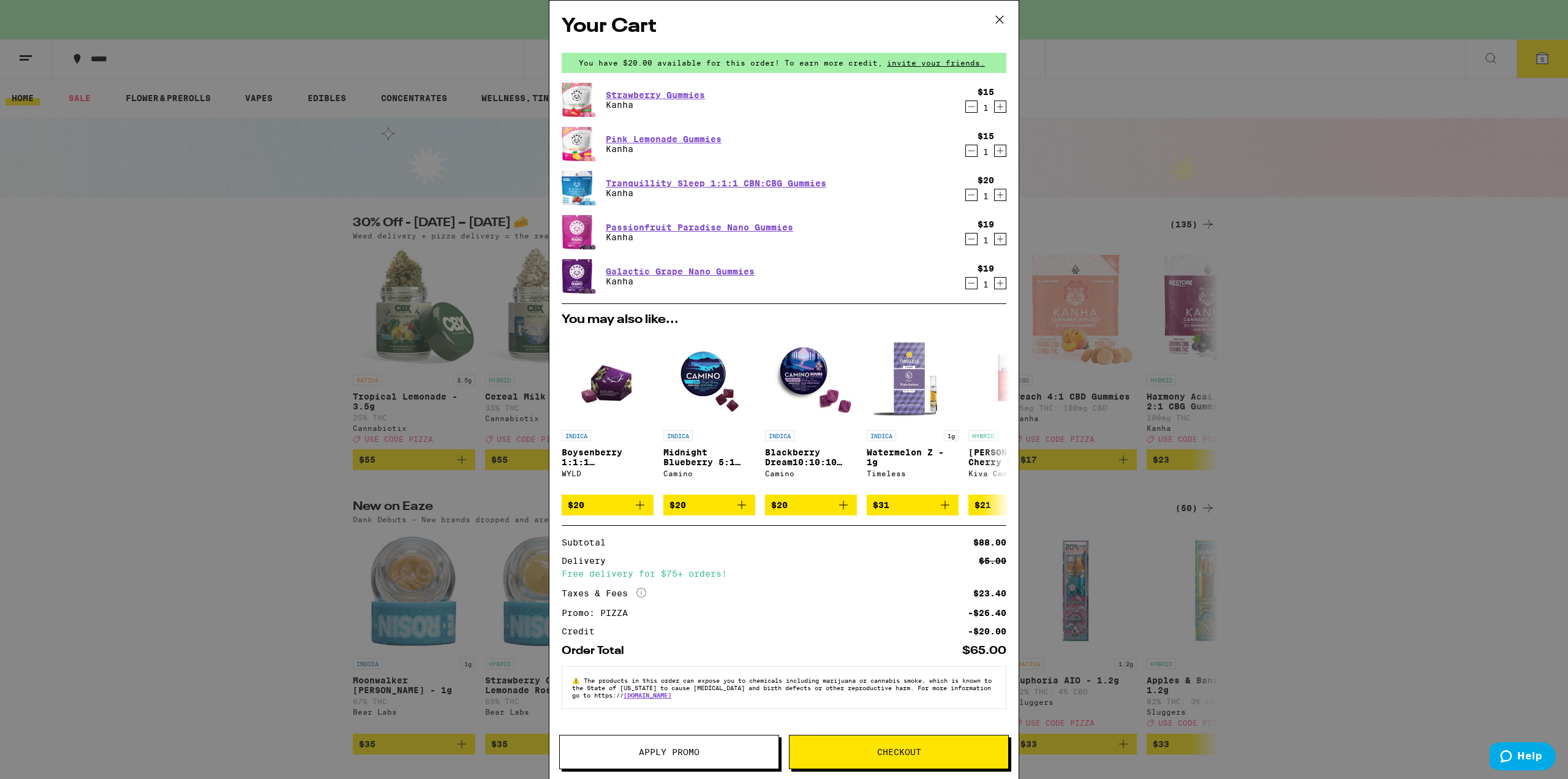
click at [939, 756] on button "Checkout" at bounding box center [899, 752] width 220 height 35
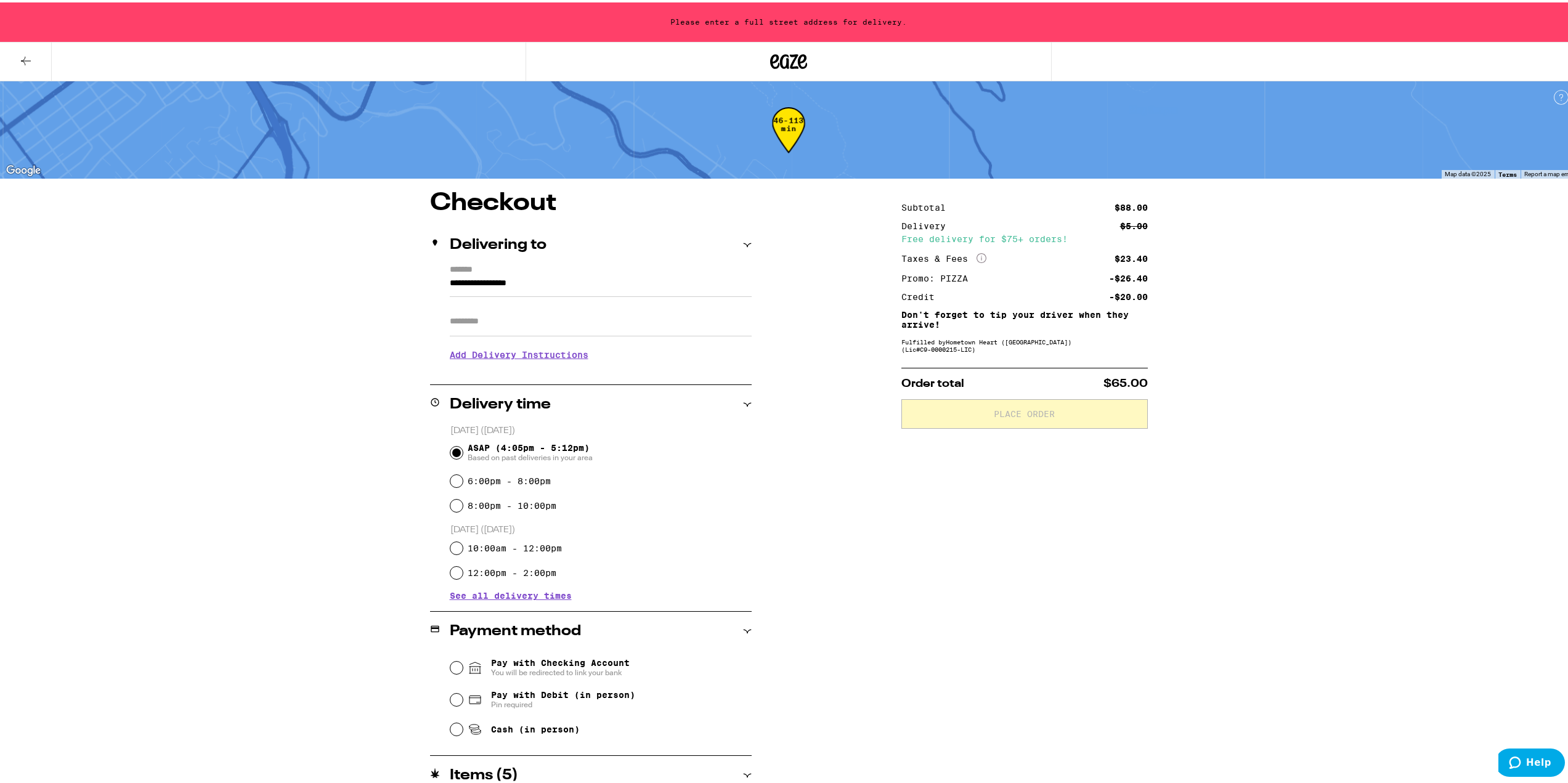
click at [561, 280] on input "**********" at bounding box center [601, 284] width 302 height 21
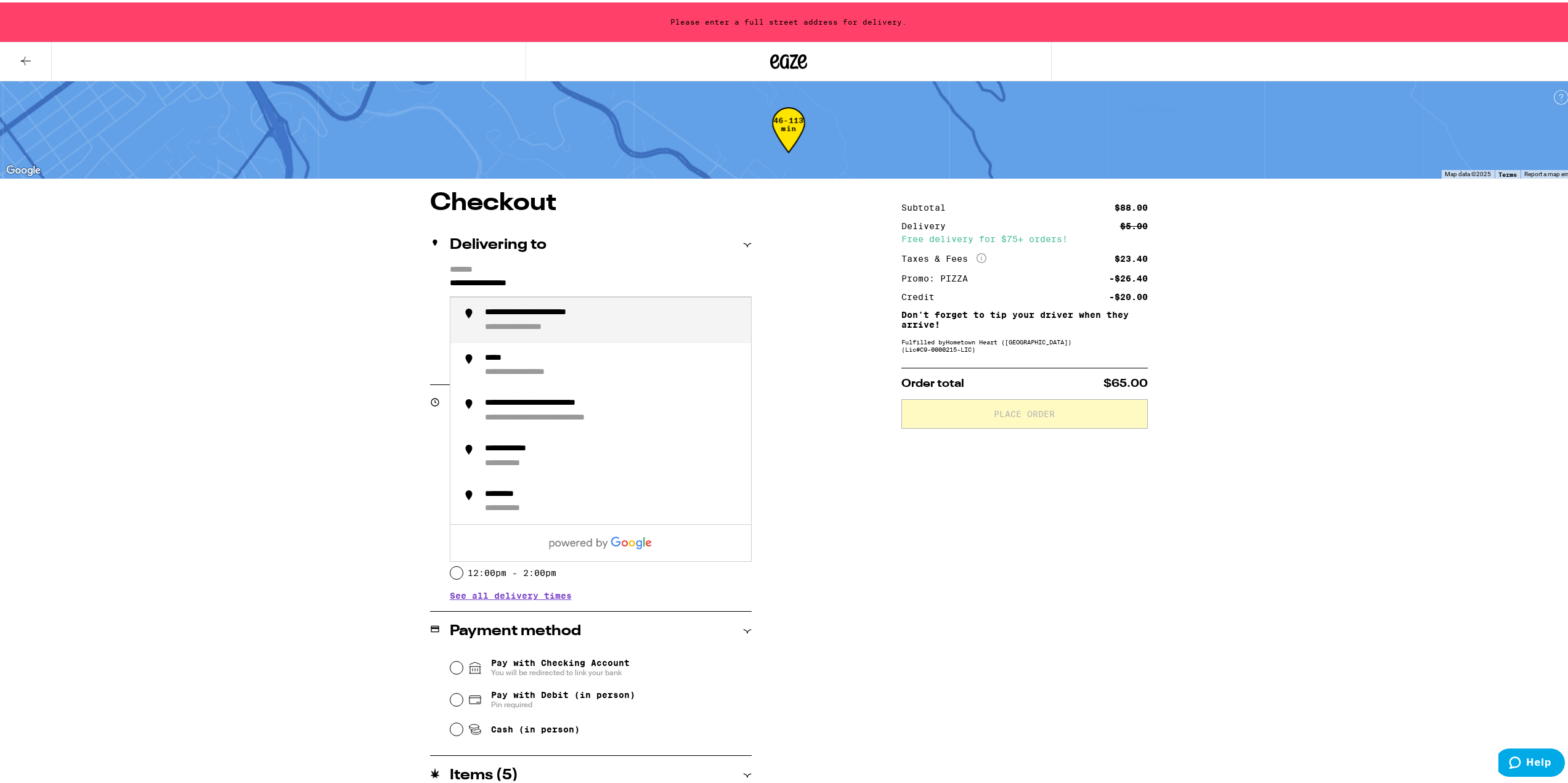
click at [561, 280] on input "**********" at bounding box center [601, 284] width 302 height 21
click at [568, 312] on div "**********" at bounding box center [535, 310] width 100 height 11
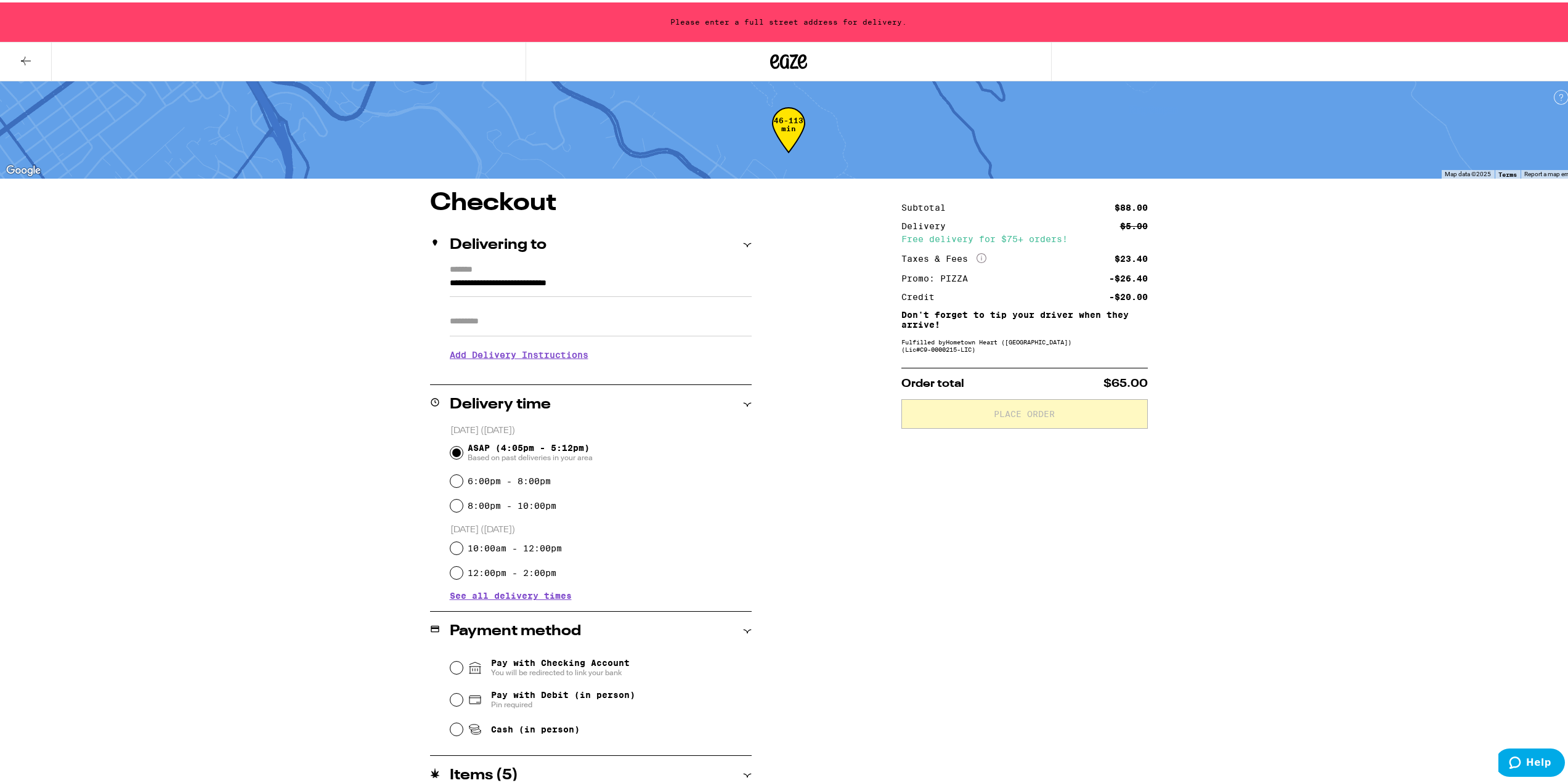
type input "**********"
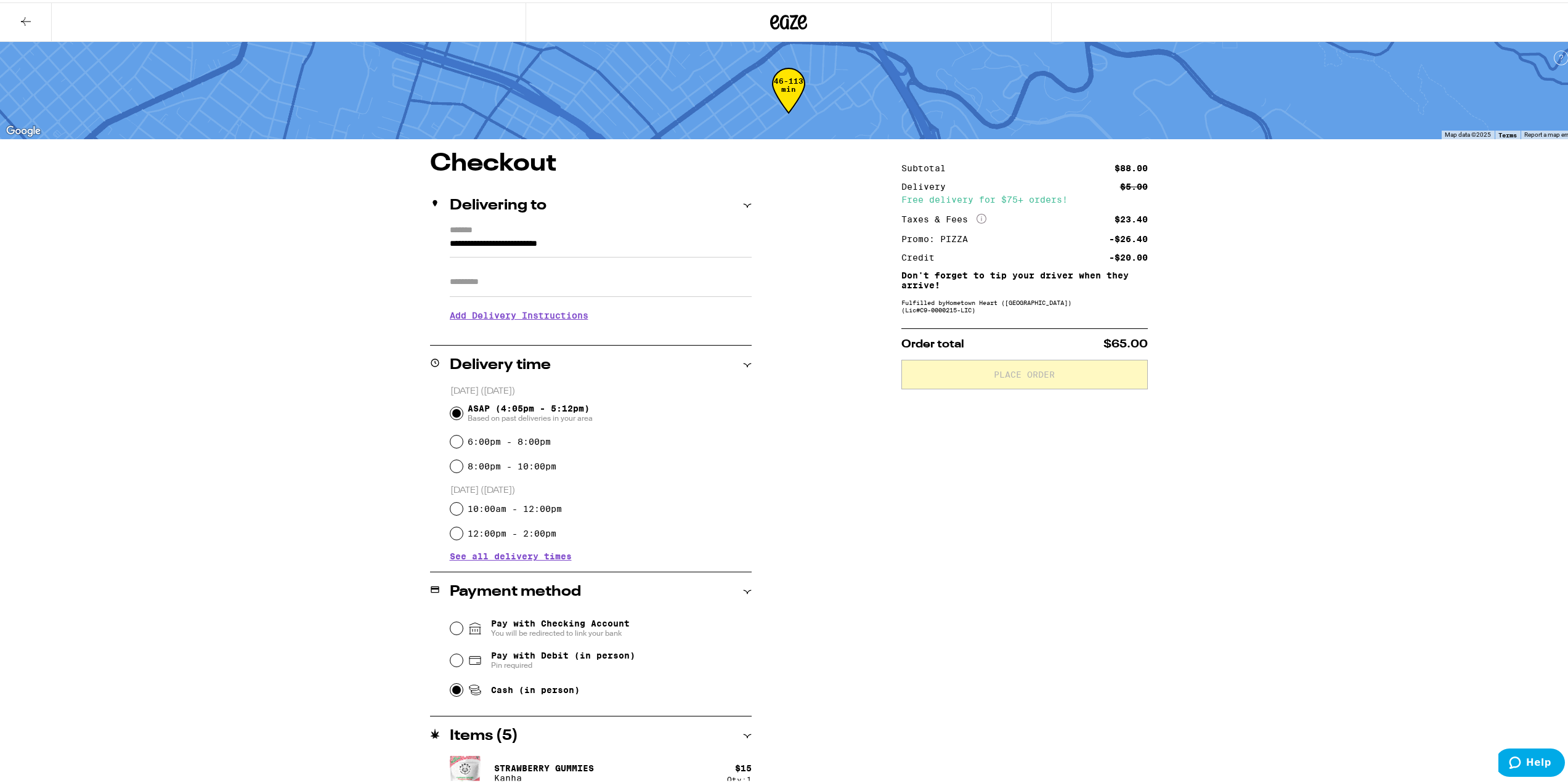
click at [451, 686] on input "Cash (in person)" at bounding box center [456, 687] width 12 height 12
radio input "true"
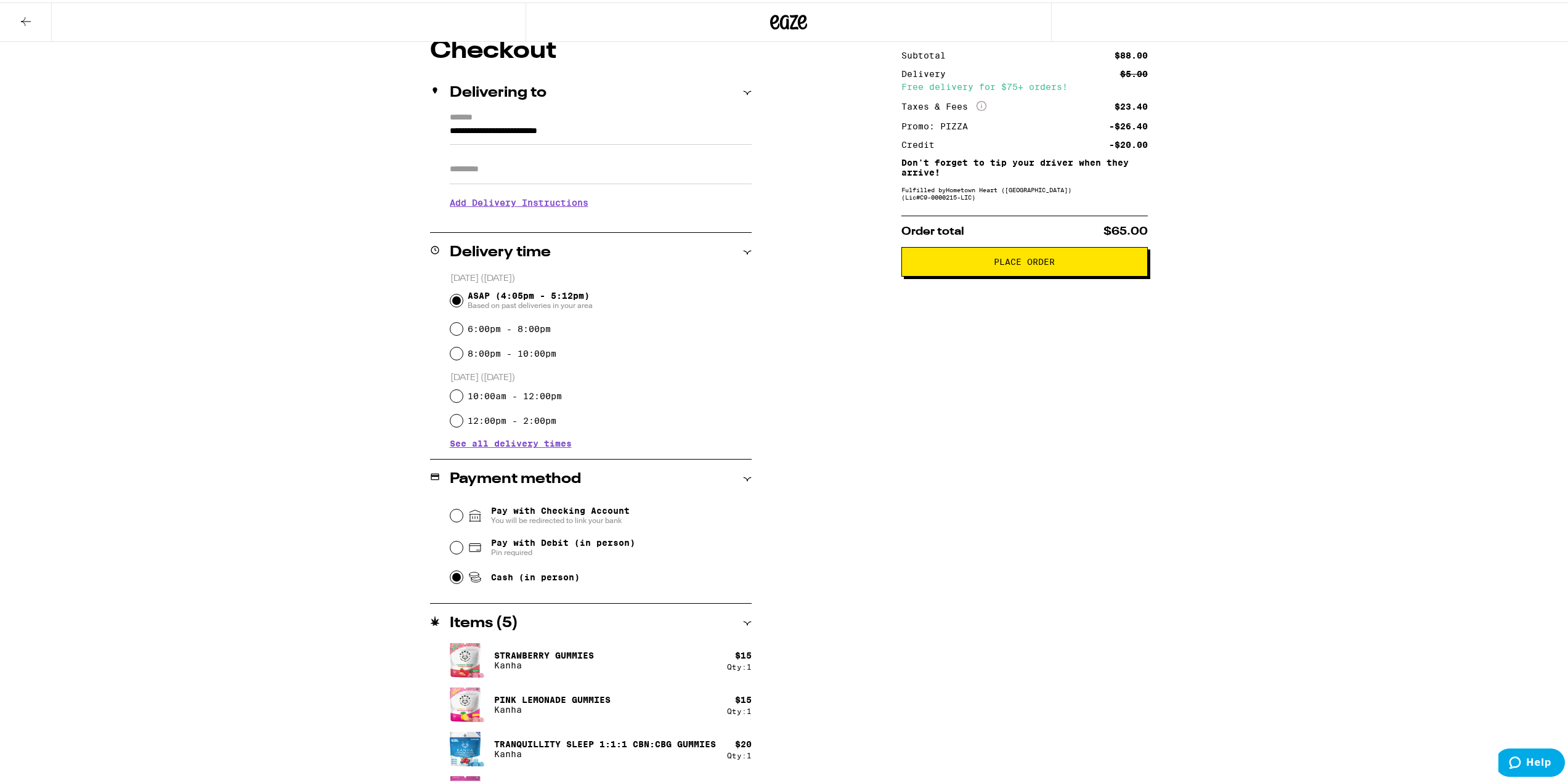
scroll to position [8, 0]
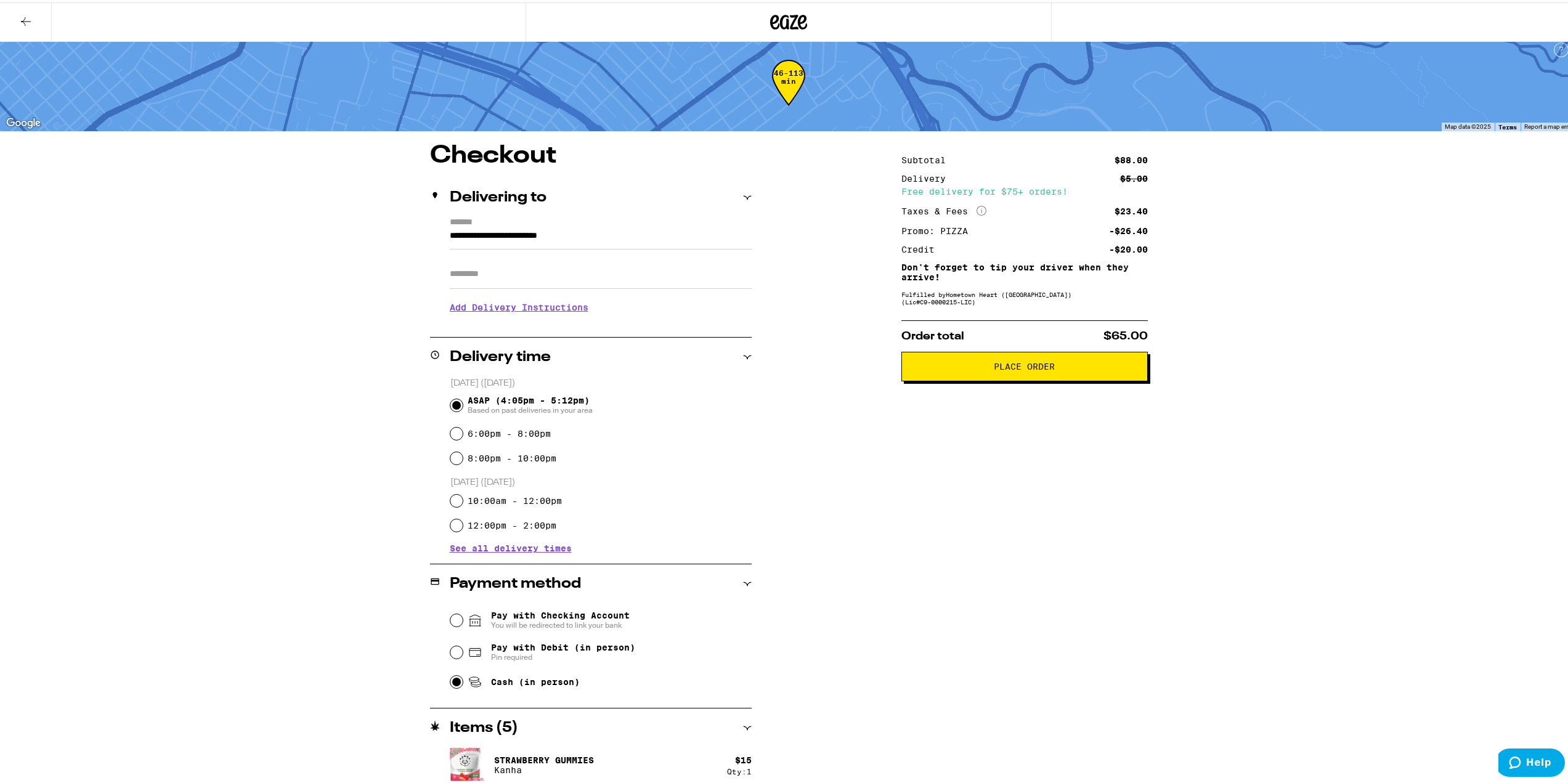
click at [1072, 368] on span "Place Order" at bounding box center [1025, 364] width 225 height 8
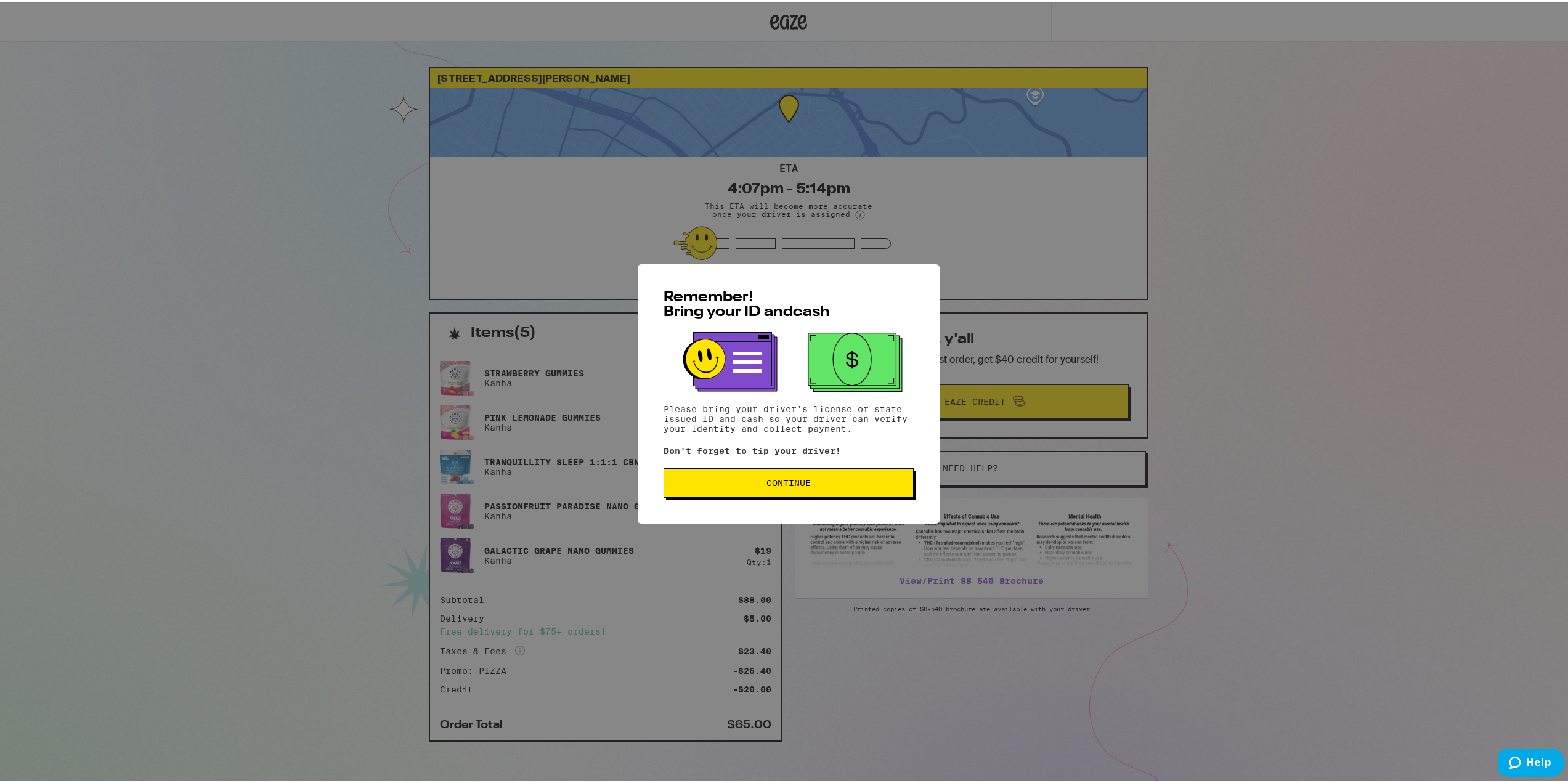
click at [833, 482] on span "Continue" at bounding box center [789, 480] width 229 height 8
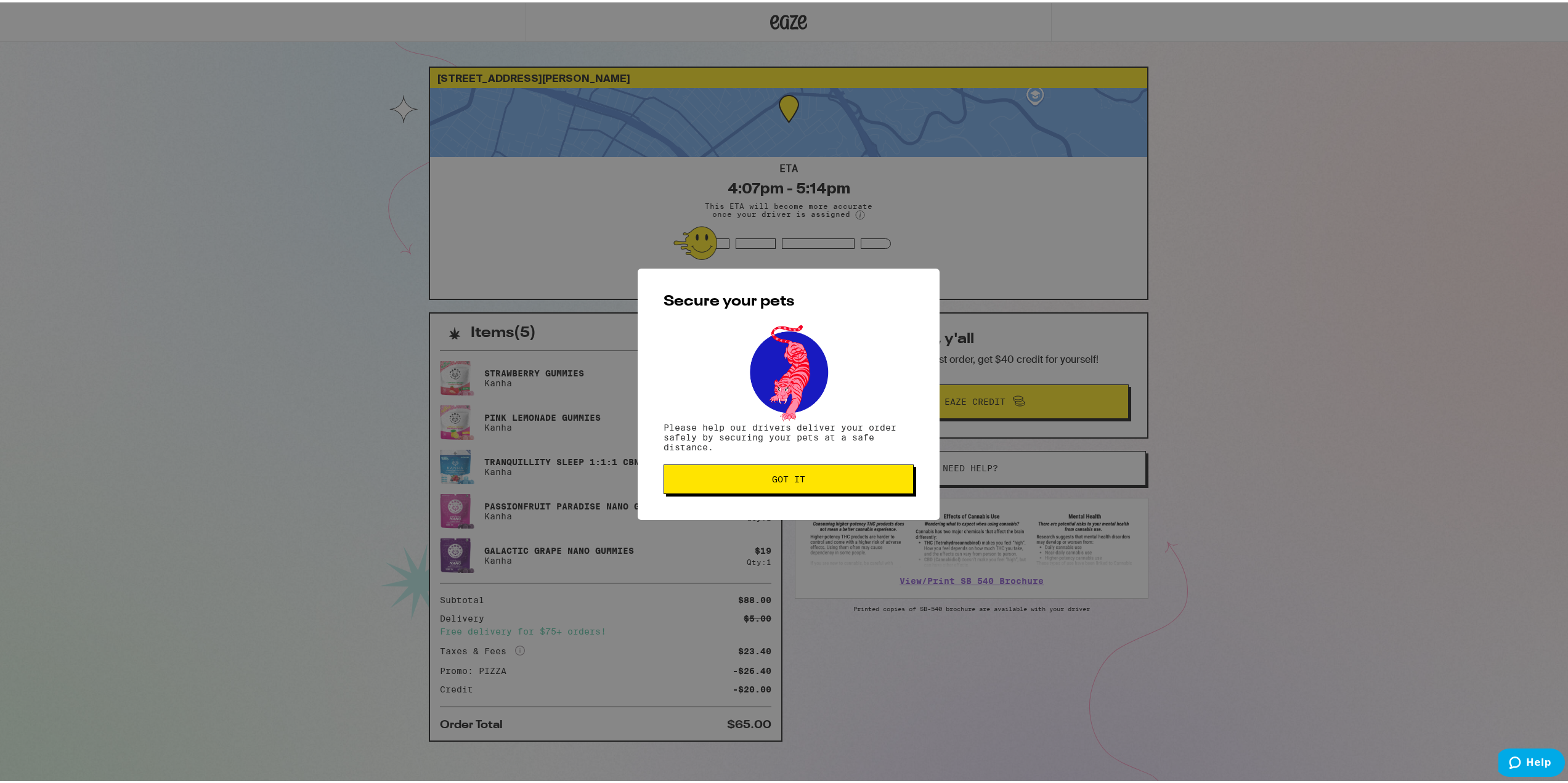
click at [903, 474] on button "Got it" at bounding box center [789, 477] width 250 height 30
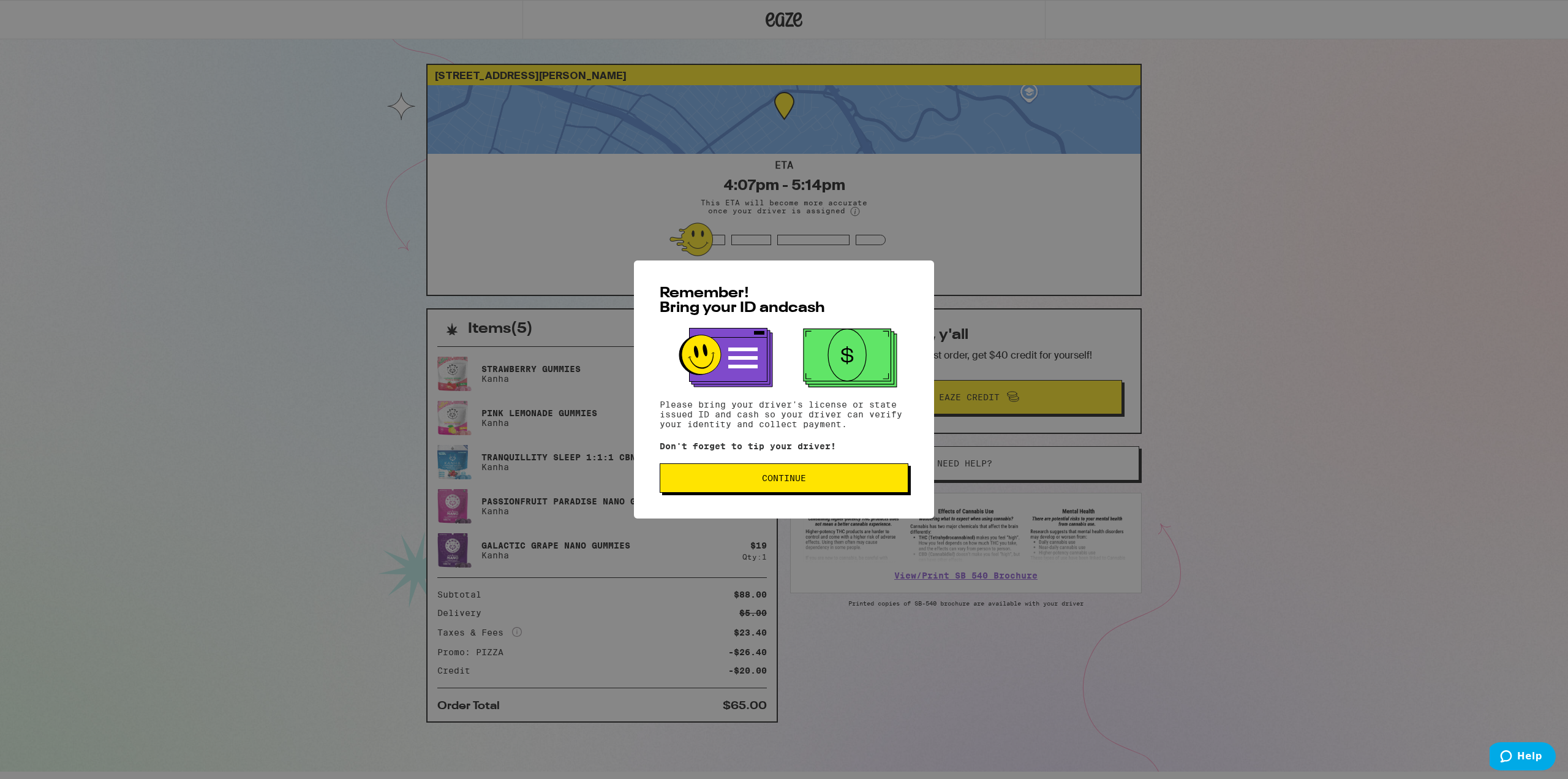
click at [787, 479] on span "Continue" at bounding box center [784, 478] width 44 height 8
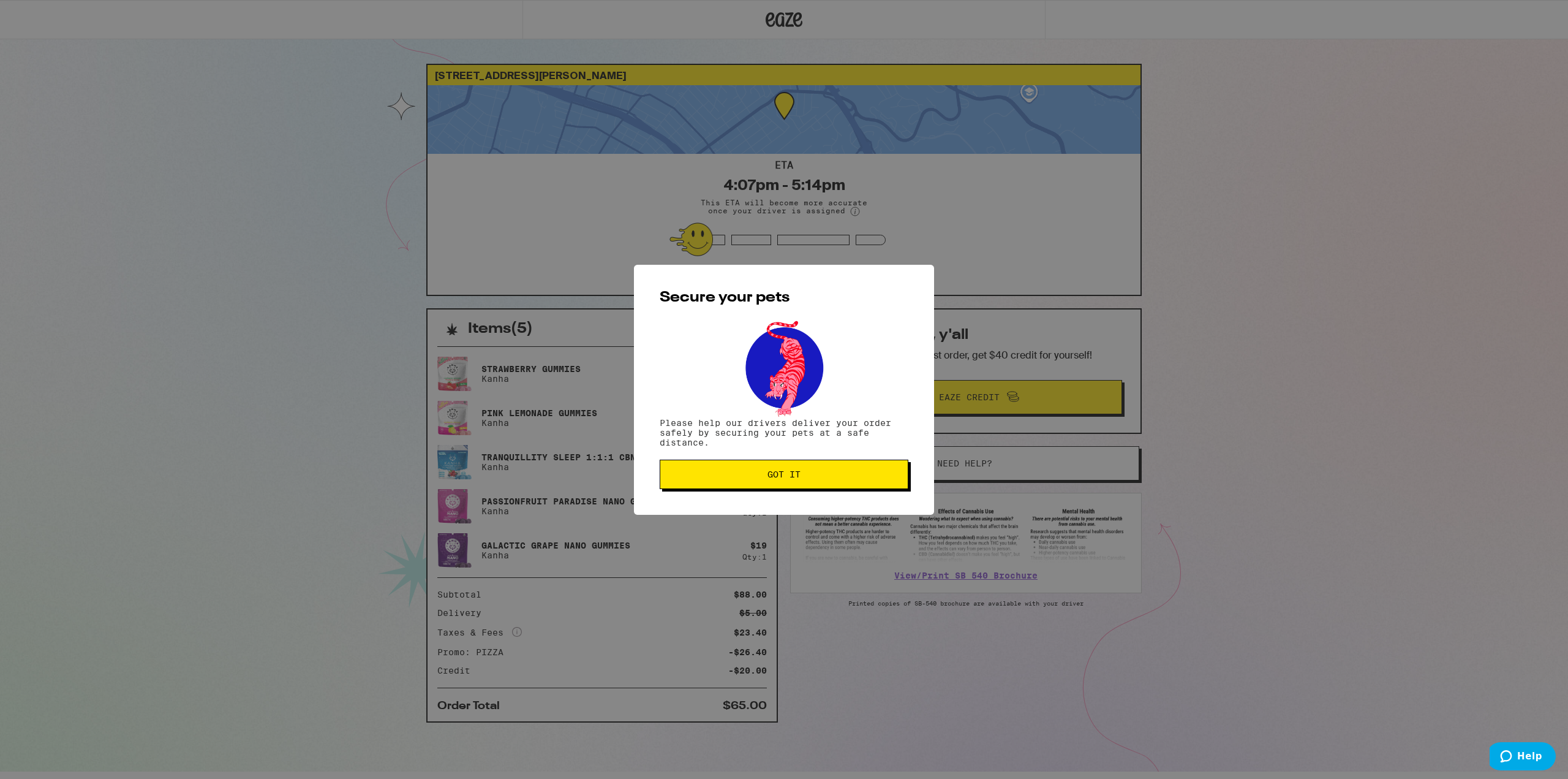
click at [829, 476] on span "Got it" at bounding box center [784, 474] width 228 height 8
